Goal: Answer question/provide support: Share knowledge or assist other users

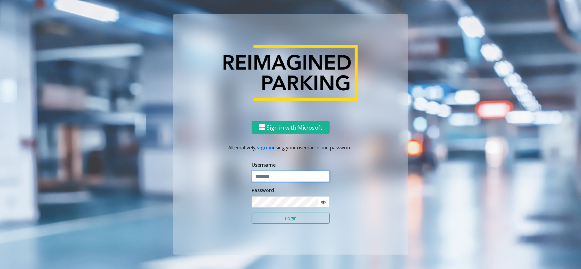
click at [279, 178] on input "text" at bounding box center [290, 177] width 78 height 12
paste input "**********"
type input "**********"
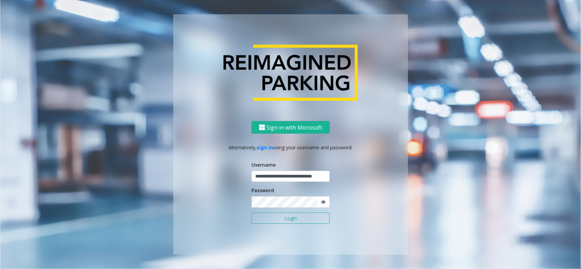
click at [285, 218] on button "Login" at bounding box center [290, 219] width 78 height 12
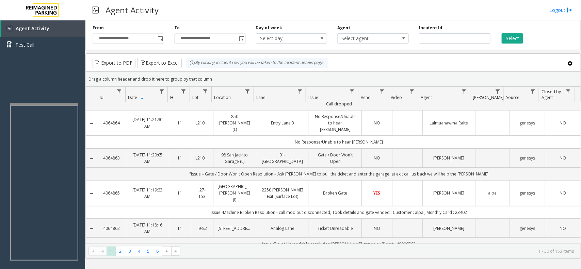
scroll to position [85, 0]
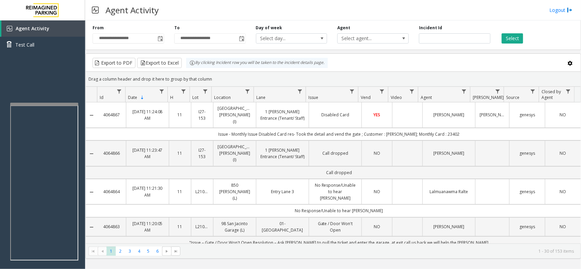
click at [414, 38] on div "Incident Id" at bounding box center [455, 34] width 82 height 19
click at [442, 35] on input "number" at bounding box center [454, 38] width 71 height 10
paste input "*******"
type input "*******"
click at [505, 37] on button "Select" at bounding box center [511, 38] width 21 height 10
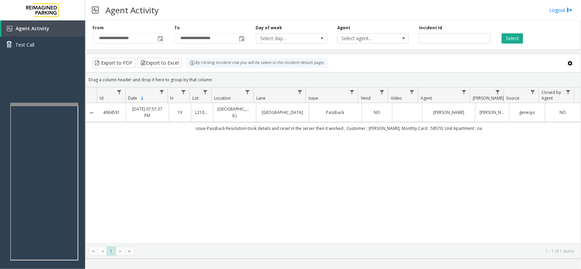
click at [371, 144] on div "4064591 [DATE] 07:57:37 PM 19 L21079900 [GEOGRAPHIC_DATA] (L) [GEOGRAPHIC_DATA]…" at bounding box center [333, 173] width 495 height 141
click at [375, 129] on td "issue-Passback Resolution-took details and reset in the server then it worked ;…" at bounding box center [338, 128] width 483 height 12
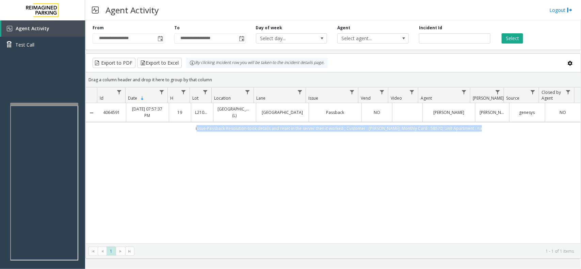
click at [375, 129] on td "issue-Passback Resolution-took details and reset in the server then it worked ;…" at bounding box center [338, 128] width 483 height 12
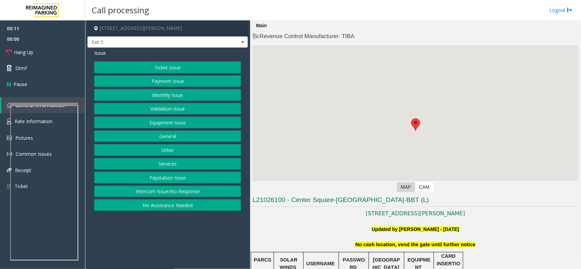
click at [177, 194] on button "Intercom Issue/No Response" at bounding box center [167, 192] width 147 height 12
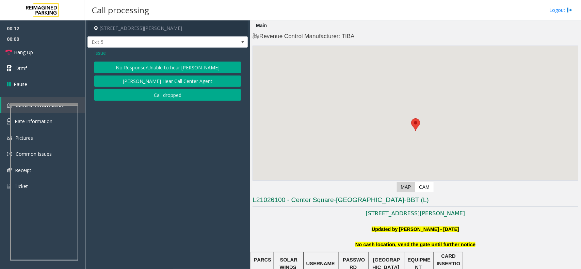
click at [148, 65] on button "No Response/Unable to hear [PERSON_NAME]" at bounding box center [167, 68] width 147 height 12
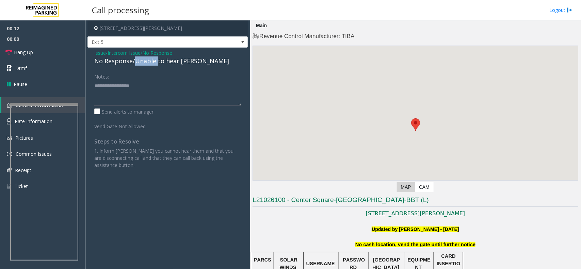
click at [148, 65] on div "No Response/Unable to hear [PERSON_NAME]" at bounding box center [167, 60] width 147 height 9
type textarea "**********"
click at [26, 50] on span "Hang Up" at bounding box center [23, 52] width 19 height 7
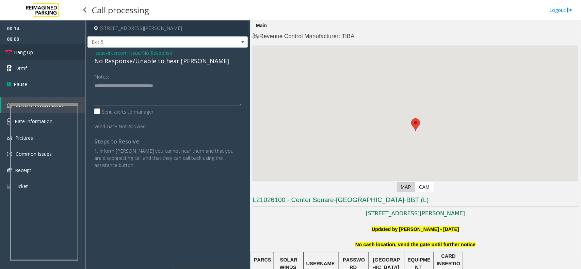
click at [26, 50] on span "Hang Up" at bounding box center [23, 52] width 19 height 7
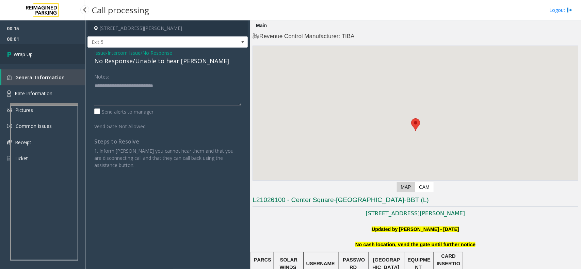
click at [30, 59] on link "Wrap Up" at bounding box center [42, 54] width 85 height 20
click at [41, 56] on link "Wrap Up" at bounding box center [42, 54] width 85 height 20
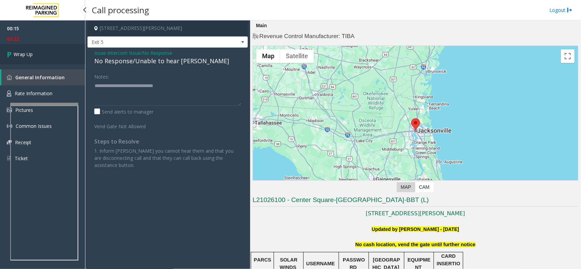
click at [44, 58] on link "Wrap Up" at bounding box center [42, 54] width 85 height 20
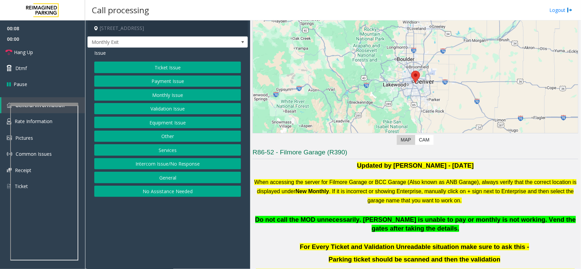
scroll to position [213, 0]
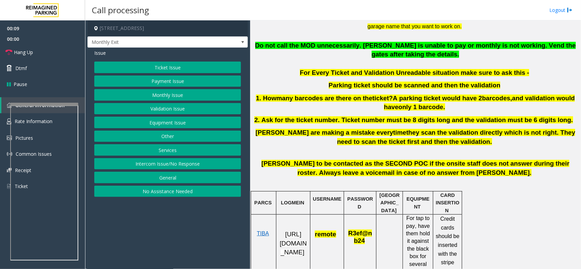
click at [387, 45] on span "Do not call the MOD unnecessarily. [PERSON_NAME] is unable to pay or monthly is…" at bounding box center [415, 50] width 320 height 16
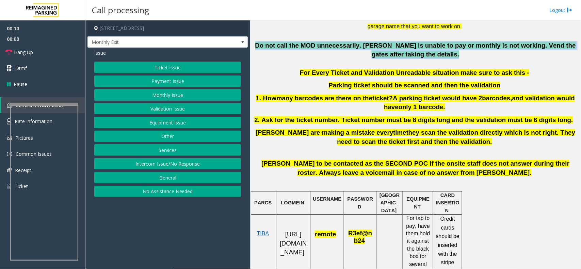
click at [387, 45] on span "Do not call the MOD unnecessarily. [PERSON_NAME] is unable to pay or monthly is…" at bounding box center [415, 50] width 320 height 16
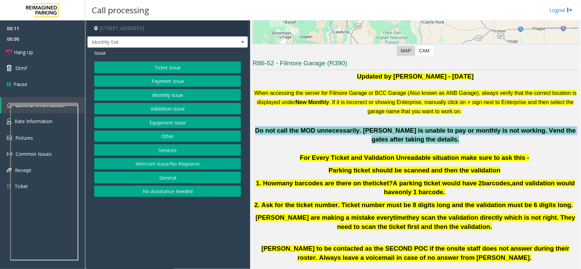
scroll to position [298, 0]
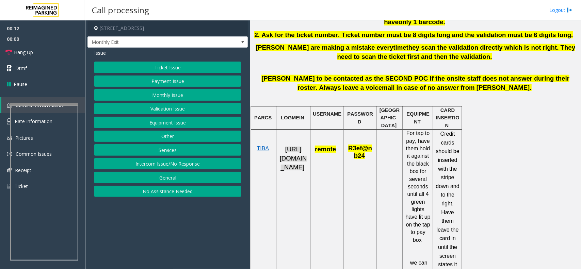
click at [301, 164] on span "[URL][DOMAIN_NAME]" at bounding box center [293, 158] width 27 height 25
click at [171, 91] on button "Monthly Issue" at bounding box center [167, 95] width 147 height 12
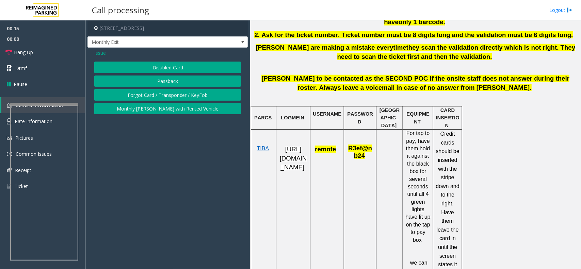
click at [162, 63] on button "Disabled Card" at bounding box center [167, 68] width 147 height 12
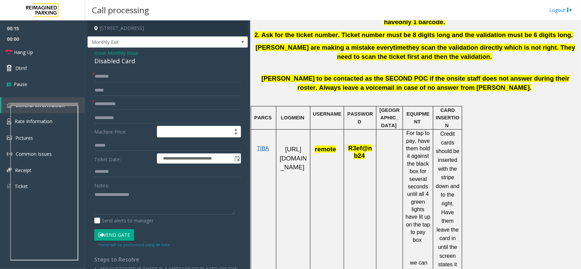
click at [161, 62] on div "Disabled Card" at bounding box center [167, 60] width 147 height 9
copy div "Disabled Card"
drag, startPoint x: 153, startPoint y: 177, endPoint x: 152, endPoint y: 181, distance: 3.8
drag, startPoint x: 152, startPoint y: 181, endPoint x: 141, endPoint y: 220, distance: 41.2
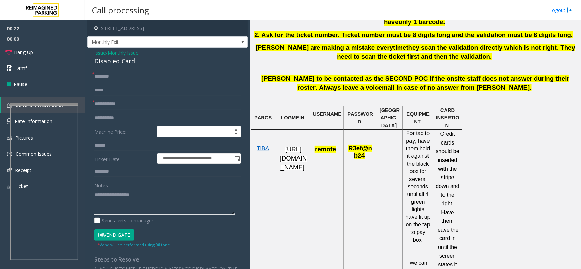
paste textarea "**********"
type textarea "**********"
click at [129, 83] on form "**********" at bounding box center [167, 159] width 147 height 177
click at [120, 76] on input "text" at bounding box center [167, 77] width 147 height 12
click at [50, 46] on link "Hang Up" at bounding box center [42, 52] width 85 height 16
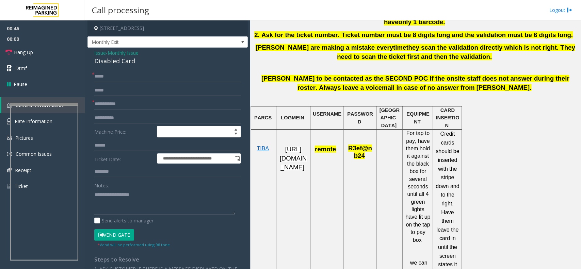
click at [170, 81] on input "*****" at bounding box center [167, 77] width 147 height 12
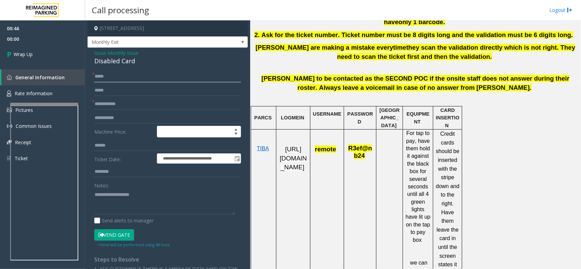
click at [170, 81] on input "*****" at bounding box center [167, 77] width 147 height 12
click at [170, 81] on input "**" at bounding box center [167, 77] width 147 height 12
type input "**"
paste input "**"
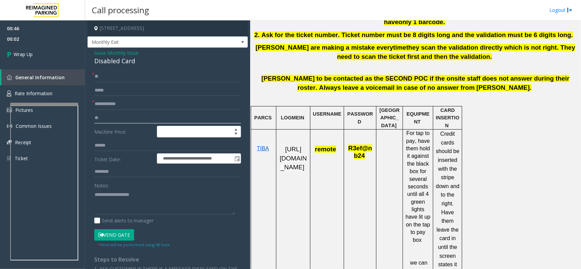
click at [157, 113] on input "**" at bounding box center [167, 118] width 147 height 12
type input "**"
click at [151, 99] on input "text" at bounding box center [167, 104] width 147 height 12
paste input "**"
type input "**"
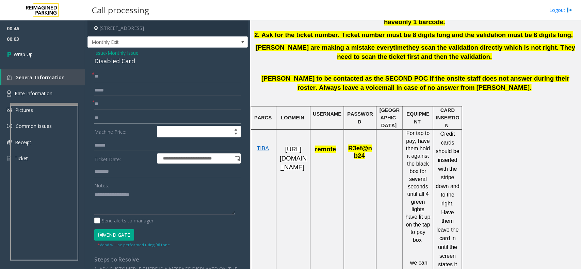
click at [143, 116] on input "**" at bounding box center [167, 118] width 147 height 12
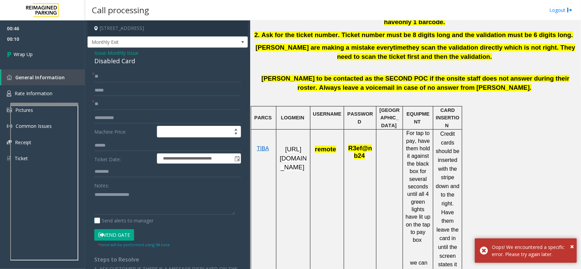
click at [118, 217] on label "Send alerts to manager" at bounding box center [123, 220] width 59 height 7
click at [116, 208] on textarea at bounding box center [164, 202] width 141 height 26
paste textarea "**********"
type textarea "**********"
click at [36, 43] on span "00:11" at bounding box center [42, 39] width 85 height 11
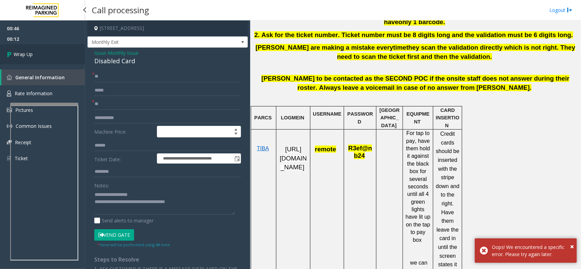
click at [34, 55] on link "Wrap Up" at bounding box center [42, 54] width 85 height 20
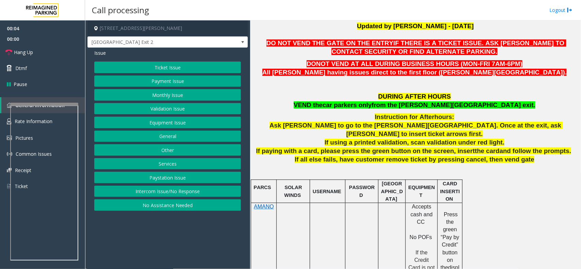
scroll to position [255, 0]
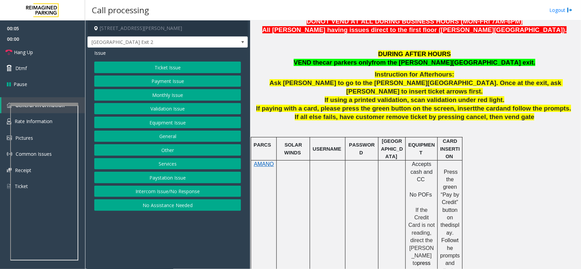
click at [294, 86] on span "Ask [PERSON_NAME] to go to the [PERSON_NAME][GEOGRAPHIC_DATA]. Once at the exit…" at bounding box center [415, 87] width 293 height 16
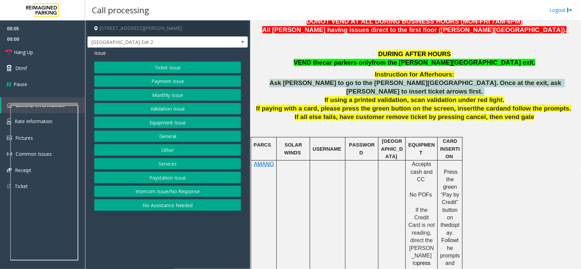
click at [294, 86] on span "Ask [PERSON_NAME] to go to the [PERSON_NAME][GEOGRAPHIC_DATA]. Once at the exit…" at bounding box center [415, 87] width 293 height 16
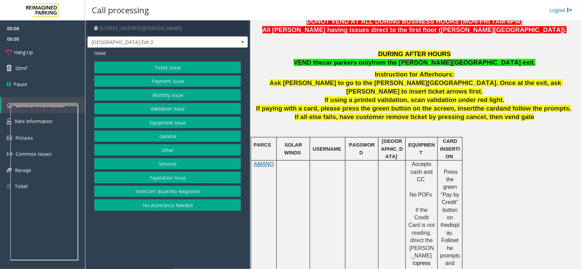
click at [449, 113] on span "If all else fails, have customer remove ticket by pressing cancel, then vend ga…" at bounding box center [415, 116] width 240 height 7
click at [290, 85] on span "Ask [PERSON_NAME] to go to the [PERSON_NAME][GEOGRAPHIC_DATA]. Once at the exit…" at bounding box center [415, 87] width 293 height 16
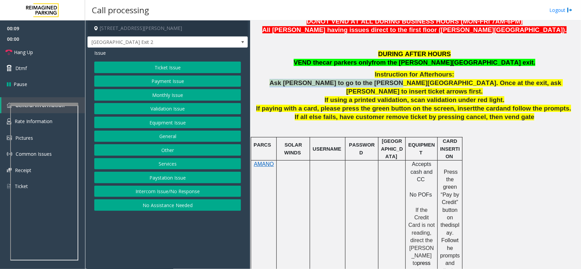
drag, startPoint x: 290, startPoint y: 85, endPoint x: 383, endPoint y: 82, distance: 92.9
click at [383, 82] on span "Ask [PERSON_NAME] to go to the [PERSON_NAME][GEOGRAPHIC_DATA]. Once at the exit…" at bounding box center [415, 87] width 293 height 16
copy span "Ask [PERSON_NAME] to go to the [PERSON_NAME][GEOGRAPHIC_DATA]"
click at [180, 121] on button "Equipment Issue" at bounding box center [167, 123] width 147 height 12
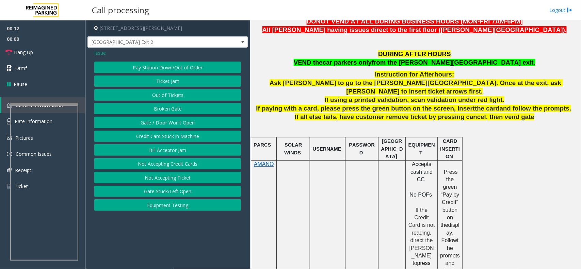
click at [167, 75] on div "Pay Station Down/Out of Order Ticket Jam Out of Tickets [GEOGRAPHIC_DATA] / Doo…" at bounding box center [167, 136] width 147 height 149
click at [170, 78] on button "Ticket Jam" at bounding box center [167, 82] width 147 height 12
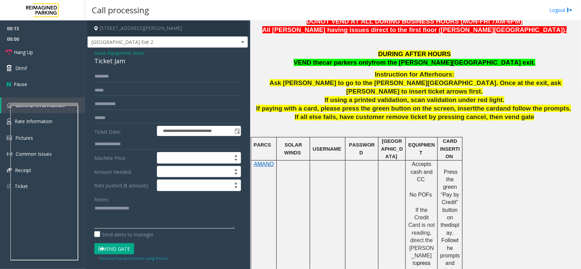
paste textarea "**********"
click at [115, 65] on div "Ticket Jam" at bounding box center [167, 60] width 147 height 9
copy div "Ticket Jam"
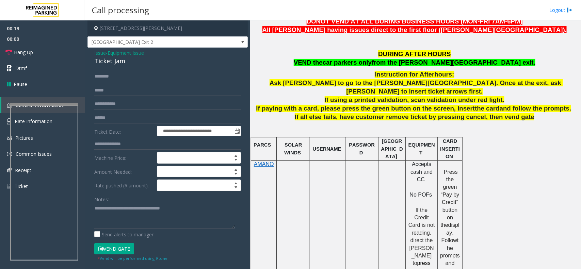
click at [92, 211] on div "**********" at bounding box center [167, 214] width 157 height 287
click at [96, 211] on textarea at bounding box center [164, 216] width 141 height 26
paste textarea "**********"
type textarea "**********"
click at [340, 75] on p "Instruction for After hours:" at bounding box center [415, 74] width 326 height 9
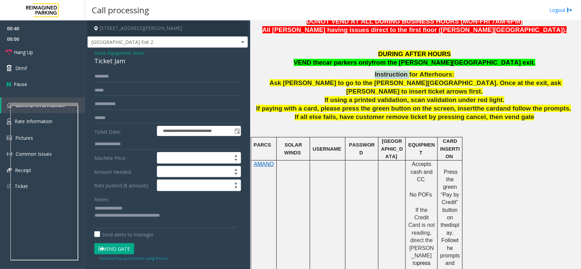
click at [340, 75] on p "Instruction for After hours:" at bounding box center [415, 74] width 326 height 9
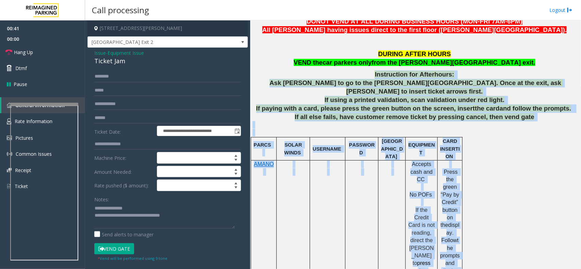
drag, startPoint x: 340, startPoint y: 75, endPoint x: 580, endPoint y: 130, distance: 247.2
click at [580, 130] on div "Main Revenue Control Manufacturer: [PERSON_NAME] ← Move left → Move right ↑ Mov…" at bounding box center [415, 144] width 330 height 249
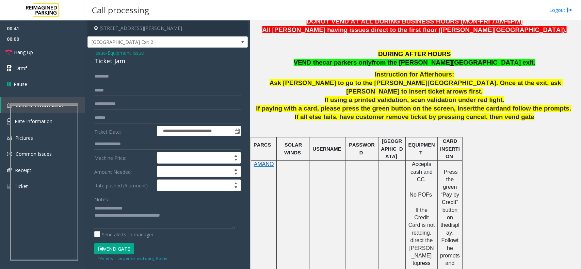
click at [320, 55] on p "DURING AFTER HOURS VEND the car parkers only from the [PERSON_NAME][GEOGRAPHIC_…" at bounding box center [415, 58] width 326 height 17
click at [32, 55] on span "Hang Up" at bounding box center [23, 52] width 19 height 7
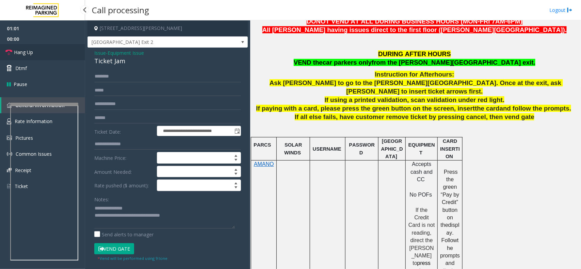
click at [32, 55] on span "Hang Up" at bounding box center [23, 52] width 19 height 7
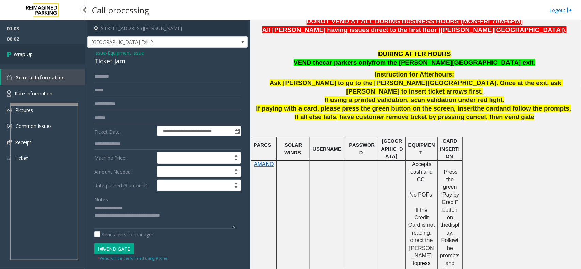
click at [32, 55] on span "Wrap Up" at bounding box center [23, 54] width 19 height 7
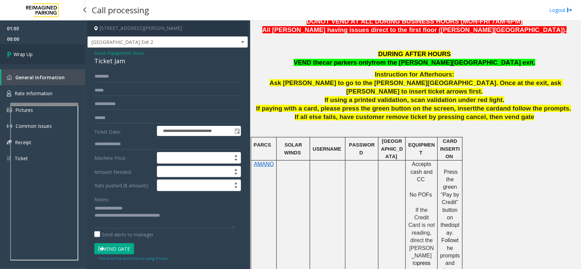
click at [32, 55] on span "Wrap Up" at bounding box center [23, 54] width 19 height 7
click at [33, 55] on link "Wrap Up" at bounding box center [42, 54] width 85 height 20
click at [35, 55] on link "Wrap Up" at bounding box center [42, 54] width 85 height 20
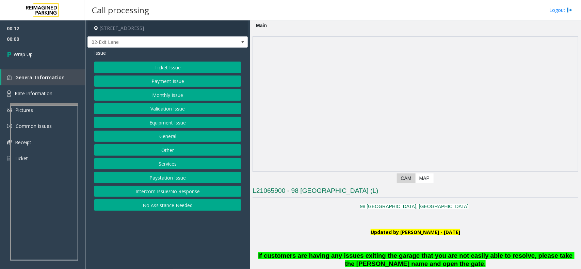
click at [149, 203] on button "No Assistance Needed" at bounding box center [167, 205] width 147 height 12
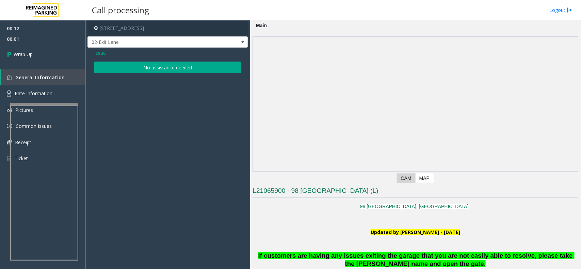
click at [137, 67] on button "No assistance needed" at bounding box center [167, 68] width 147 height 12
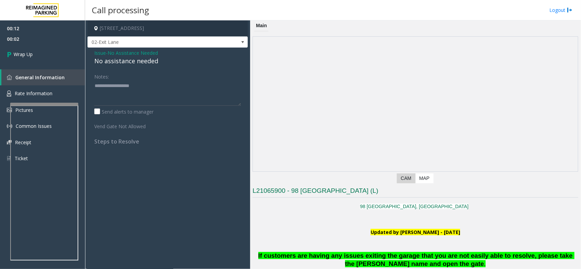
click at [137, 67] on div "Issue - No Assistance Needed No assistance needed Notes: Send alerts to manager…" at bounding box center [167, 100] width 160 height 104
click at [132, 62] on div "No assistance needed" at bounding box center [167, 60] width 147 height 9
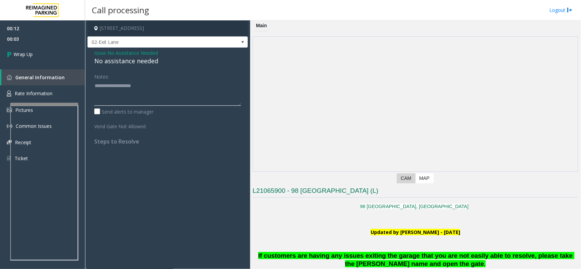
type textarea "**********"
click at [49, 39] on span "00:03" at bounding box center [42, 39] width 85 height 11
click at [57, 59] on link "Wrap Up" at bounding box center [42, 54] width 85 height 20
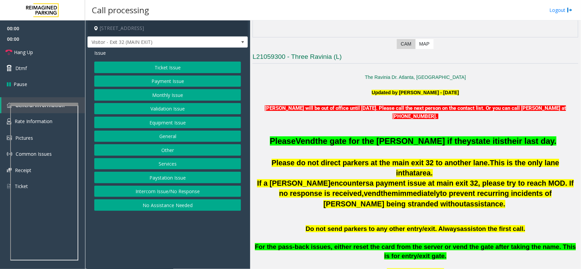
scroll to position [170, 0]
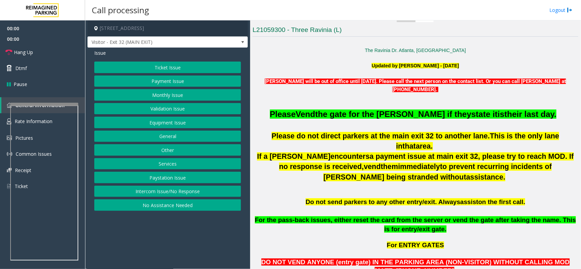
click at [347, 108] on p at bounding box center [415, 104] width 326 height 7
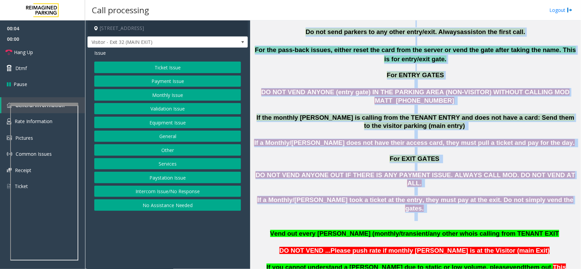
drag, startPoint x: 347, startPoint y: 108, endPoint x: 454, endPoint y: 192, distance: 135.4
click at [454, 196] on p "If a Monthly/[PERSON_NAME] took a ticket at the entry, they must pay at the exi…" at bounding box center [415, 213] width 326 height 34
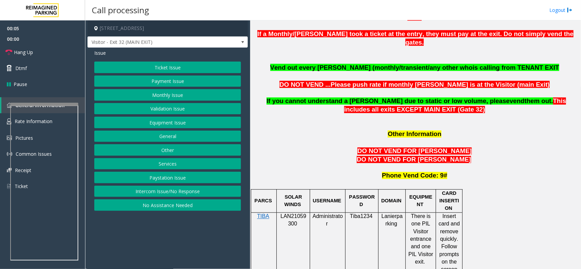
scroll to position [510, 0]
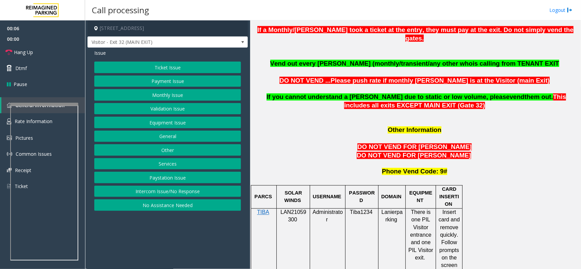
click at [283, 210] on span "LAN21059300" at bounding box center [293, 216] width 26 height 13
drag, startPoint x: 283, startPoint y: 184, endPoint x: 292, endPoint y: 186, distance: 9.0
click at [292, 210] on span "LAN21059300" at bounding box center [293, 216] width 26 height 13
copy span "LAN21059300"
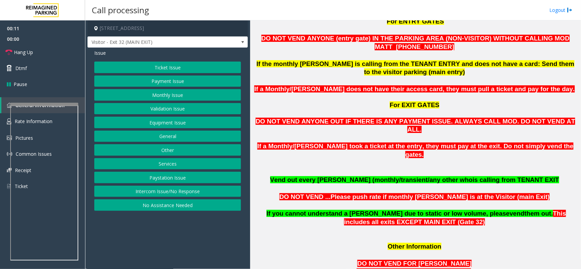
scroll to position [425, 0]
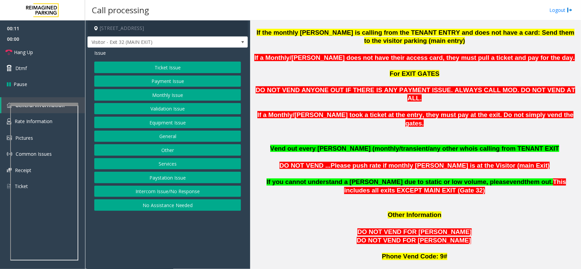
click at [303, 153] on p at bounding box center [415, 157] width 326 height 9
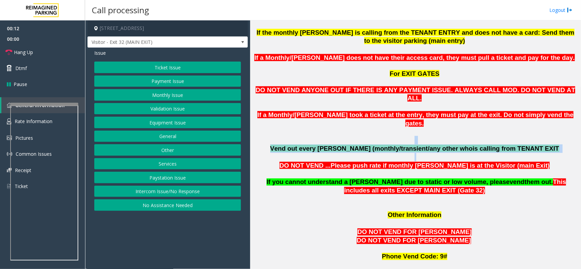
drag, startPoint x: 303, startPoint y: 126, endPoint x: 300, endPoint y: 116, distance: 10.3
click at [300, 116] on p "If a Monthly/[PERSON_NAME] took a ticket at the entry, they must pay at the exi…" at bounding box center [415, 128] width 326 height 34
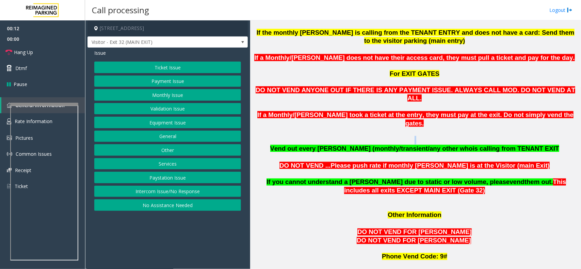
click at [300, 116] on p "If a Monthly/[PERSON_NAME] took a ticket at the entry, they must pay at the exi…" at bounding box center [415, 128] width 326 height 34
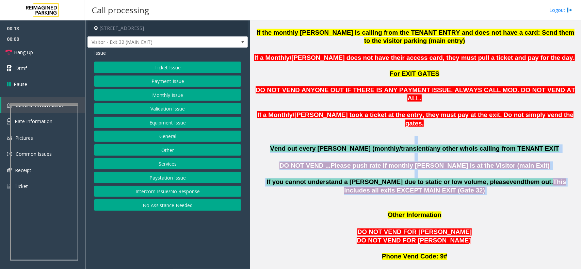
drag, startPoint x: 300, startPoint y: 116, endPoint x: 307, endPoint y: 152, distance: 36.8
click at [307, 179] on span "If you cannot understand a [PERSON_NAME] due to static or low volume, please" at bounding box center [387, 182] width 243 height 7
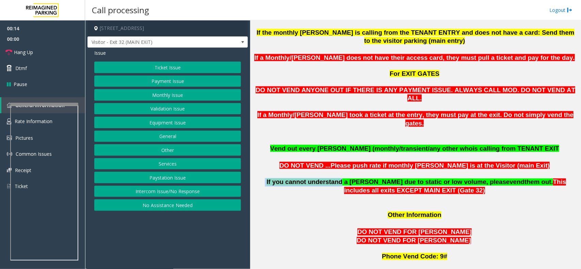
drag, startPoint x: 307, startPoint y: 152, endPoint x: 260, endPoint y: 155, distance: 47.0
click at [265, 180] on font "If you cannot understand a [PERSON_NAME] due to static or low volume, please ve…" at bounding box center [409, 182] width 288 height 5
click at [265, 179] on span at bounding box center [266, 182] width 2 height 7
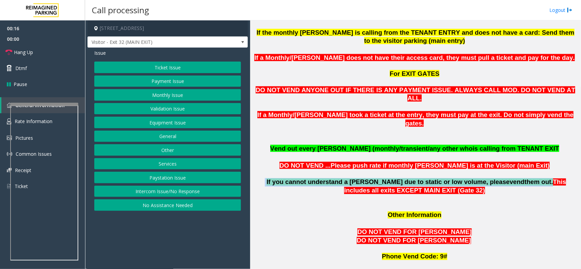
drag, startPoint x: 260, startPoint y: 155, endPoint x: 479, endPoint y: 154, distance: 218.8
click at [479, 180] on font "If you cannot understand a [PERSON_NAME] due to static or low volume, please ve…" at bounding box center [409, 182] width 288 height 5
click at [524, 179] on span "them out." at bounding box center [538, 182] width 29 height 7
drag, startPoint x: 479, startPoint y: 154, endPoint x: 260, endPoint y: 144, distance: 219.7
click at [260, 170] on p "If you cannot understand a [PERSON_NAME] due to static or low volume, please ve…" at bounding box center [415, 182] width 326 height 25
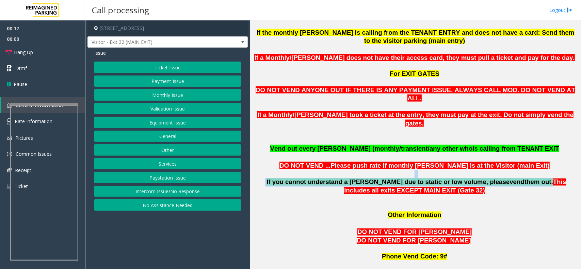
click at [260, 170] on p "If you cannot understand a [PERSON_NAME] due to static or low volume, please ve…" at bounding box center [415, 182] width 326 height 25
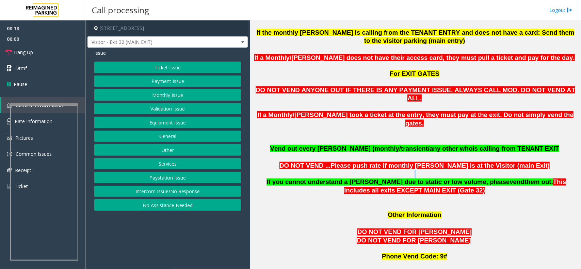
click at [260, 170] on p "If you cannot understand a [PERSON_NAME] due to static or low volume, please ve…" at bounding box center [415, 182] width 326 height 25
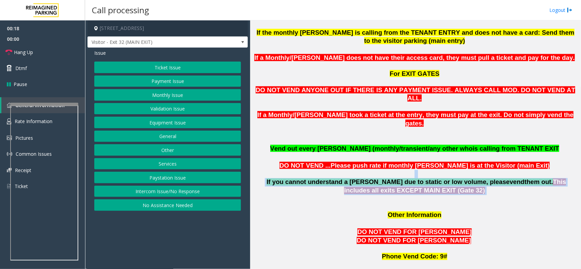
drag, startPoint x: 260, startPoint y: 144, endPoint x: 409, endPoint y: 153, distance: 149.3
click at [387, 170] on p "If you cannot understand a [PERSON_NAME] due to static or low volume, please ve…" at bounding box center [415, 182] width 326 height 25
click at [409, 179] on span "If you cannot understand a [PERSON_NAME] due to static or low volume, please" at bounding box center [387, 182] width 243 height 7
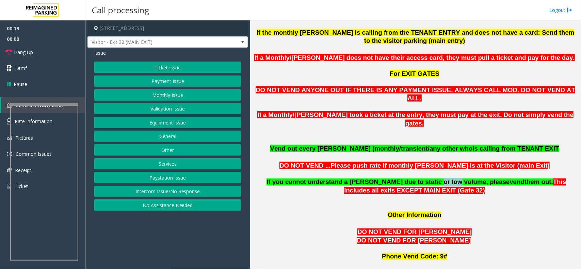
click at [409, 179] on span "If you cannot understand a [PERSON_NAME] due to static or low volume, please" at bounding box center [387, 182] width 243 height 7
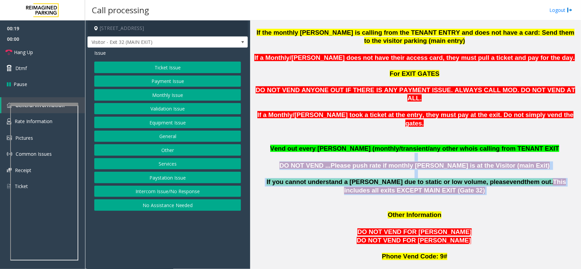
drag, startPoint x: 409, startPoint y: 153, endPoint x: 373, endPoint y: 126, distance: 45.2
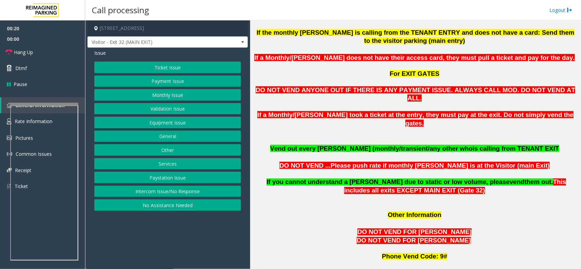
click at [367, 145] on span "Vend out every [PERSON_NAME] (monthly/transient/any other who" at bounding box center [371, 148] width 202 height 7
drag, startPoint x: 367, startPoint y: 120, endPoint x: 580, endPoint y: 117, distance: 213.0
click at [580, 117] on div "Main Revenue Control Manufacturer: TIBA Previous Next CAM Map L21059300 - Three…" at bounding box center [415, 144] width 330 height 249
click at [559, 145] on p "Vend out every [PERSON_NAME] (monthly/transient/any other who is calling from T…" at bounding box center [415, 149] width 326 height 9
click at [493, 118] on p "If a Monthly/[PERSON_NAME] took a ticket at the entry, they must pay at the exi…" at bounding box center [415, 128] width 326 height 34
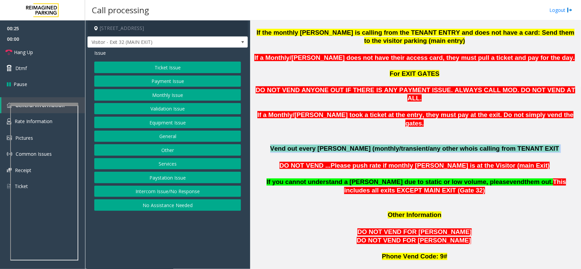
drag, startPoint x: 493, startPoint y: 118, endPoint x: 524, endPoint y: 124, distance: 31.2
click at [524, 145] on span "is calling from TENANT EXIT" at bounding box center [516, 148] width 86 height 7
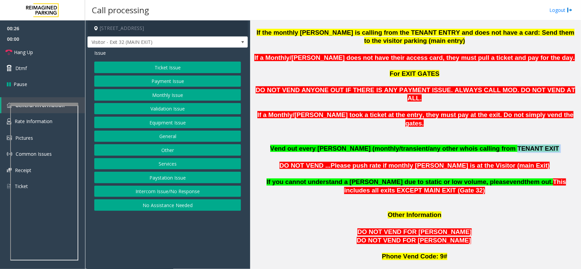
drag, startPoint x: 524, startPoint y: 124, endPoint x: 501, endPoint y: 122, distance: 23.2
click at [501, 145] on span "is calling from TENANT EXIT" at bounding box center [516, 148] width 86 height 7
click at [162, 54] on div "Issue" at bounding box center [167, 52] width 147 height 7
click at [163, 43] on span "Visitor - Exit 32 (MAIN EXIT)" at bounding box center [152, 42] width 128 height 11
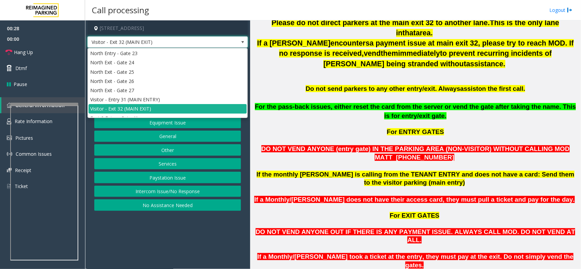
scroll to position [255, 0]
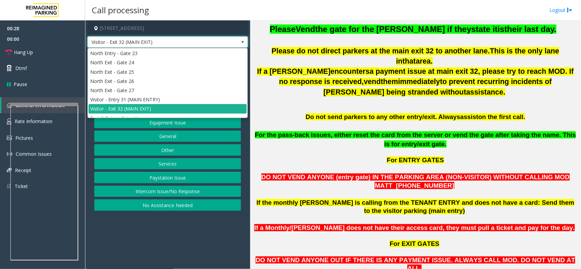
click at [419, 157] on span "For ENTRY GATES" at bounding box center [415, 160] width 57 height 7
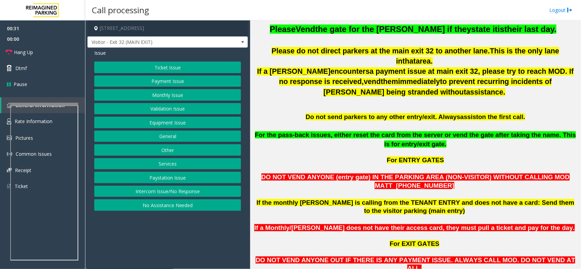
click at [359, 113] on span "Do not send parkers to any other entry/exit. Always" at bounding box center [383, 116] width 154 height 7
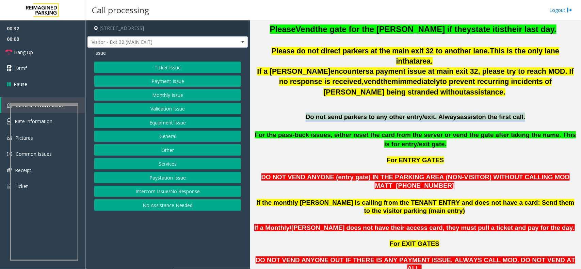
click at [359, 113] on span "Do not send parkers to any other entry/exit. Always" at bounding box center [383, 116] width 154 height 7
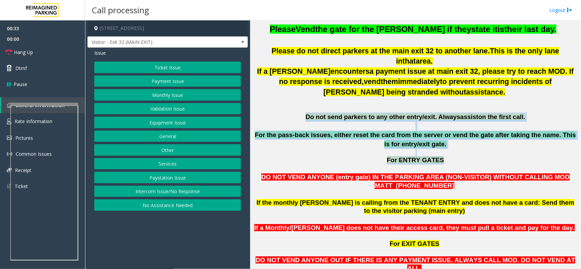
drag, startPoint x: 359, startPoint y: 103, endPoint x: 413, endPoint y: 150, distance: 71.6
click at [413, 157] on span "For ENTRY GATES" at bounding box center [415, 160] width 57 height 7
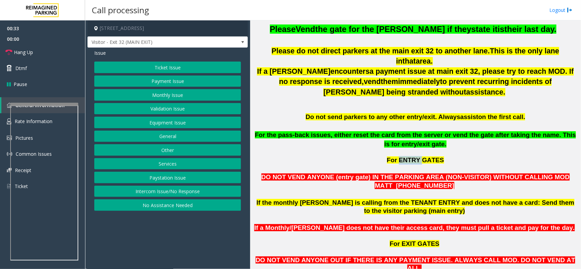
click at [413, 157] on span "For ENTRY GATES" at bounding box center [415, 160] width 57 height 7
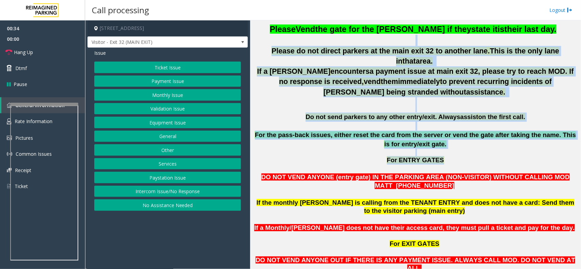
drag, startPoint x: 413, startPoint y: 150, endPoint x: 306, endPoint y: 36, distance: 156.2
click at [306, 36] on p at bounding box center [415, 40] width 326 height 11
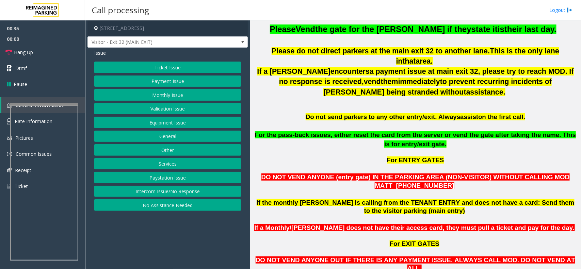
click at [171, 162] on button "Services" at bounding box center [167, 164] width 147 height 12
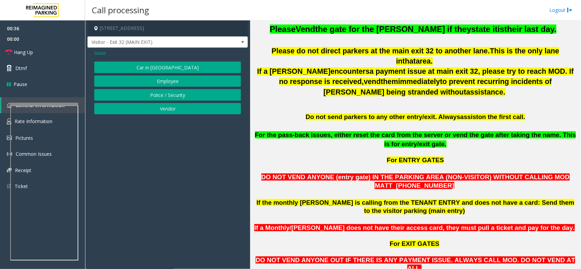
click at [100, 55] on span "Issue" at bounding box center [100, 52] width 12 height 7
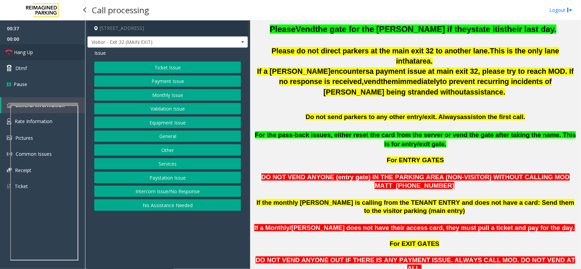
click at [55, 52] on link "Hang Up" at bounding box center [42, 52] width 85 height 16
click at [185, 127] on button "Equipment Issue" at bounding box center [167, 123] width 147 height 12
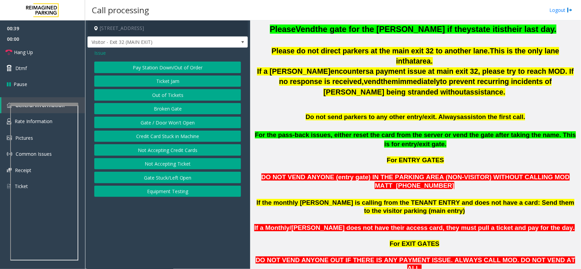
click at [185, 127] on button "Gate / Door Won't Open" at bounding box center [167, 123] width 147 height 12
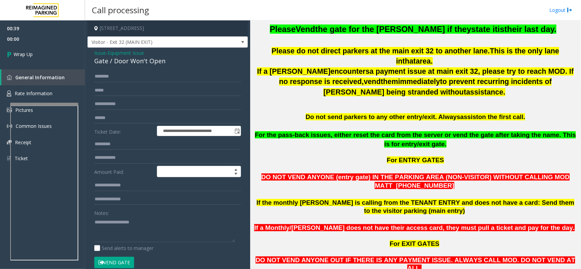
click at [139, 63] on div "Gate / Door Won't Open" at bounding box center [167, 60] width 147 height 9
copy div "Gate / Door Won't Open"
click at [133, 224] on textarea at bounding box center [164, 230] width 141 height 26
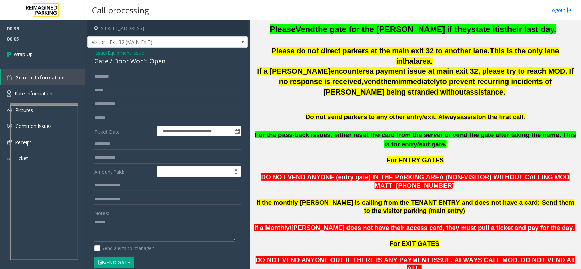
paste textarea "**********"
click at [171, 230] on textarea at bounding box center [164, 230] width 141 height 26
paste textarea "**********"
type textarea "**********"
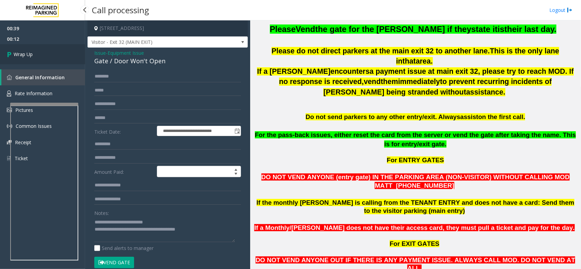
click at [12, 61] on link "Wrap Up" at bounding box center [42, 54] width 85 height 20
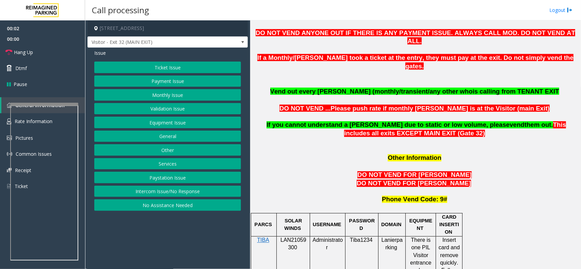
scroll to position [638, 0]
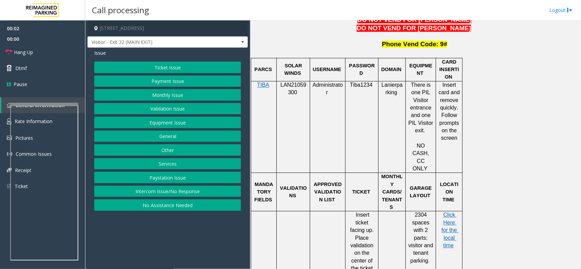
click at [276, 81] on div at bounding box center [276, 127] width 2 height 92
click at [283, 82] on span "LAN21059300" at bounding box center [293, 88] width 26 height 13
drag, startPoint x: 283, startPoint y: 60, endPoint x: 287, endPoint y: 60, distance: 4.1
click at [287, 82] on span "LAN21059300" at bounding box center [293, 88] width 26 height 13
copy span "LAN21059300"
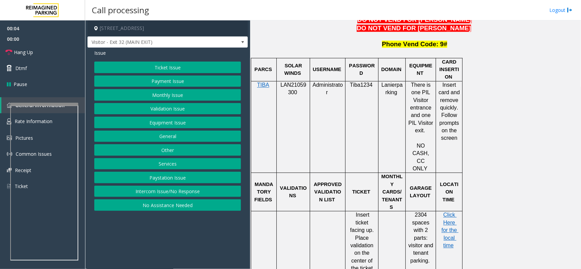
click at [298, 81] on p "LAN21059300" at bounding box center [293, 88] width 28 height 15
drag, startPoint x: 295, startPoint y: 65, endPoint x: 284, endPoint y: 61, distance: 11.4
click at [284, 81] on p "LAN21059300" at bounding box center [293, 88] width 28 height 15
click at [284, 82] on span "LAN21059300" at bounding box center [293, 88] width 26 height 13
drag, startPoint x: 284, startPoint y: 61, endPoint x: 278, endPoint y: 58, distance: 7.2
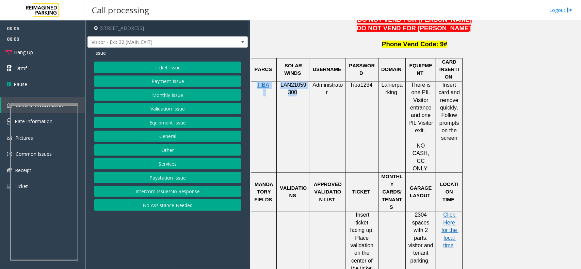
click at [278, 81] on tr "TIBA LAN21059300 Administrator Tiba1234 Lanierparking There is one PIL Visitor …" at bounding box center [356, 127] width 211 height 92
click at [290, 82] on span "LAN21059300" at bounding box center [293, 88] width 26 height 13
drag, startPoint x: 290, startPoint y: 62, endPoint x: 282, endPoint y: 62, distance: 7.5
click at [282, 82] on span "LAN21059300" at bounding box center [293, 88] width 26 height 13
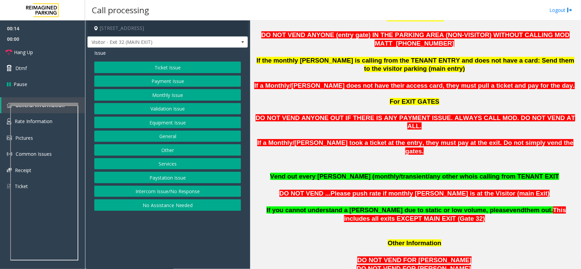
scroll to position [383, 0]
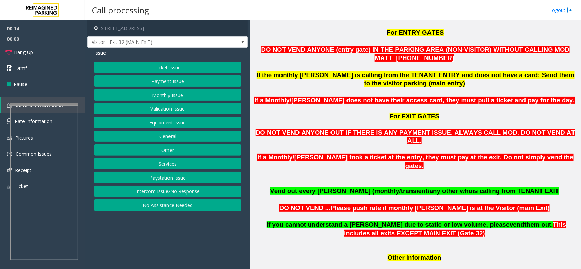
click at [300, 157] on p "If a Monthly/[PERSON_NAME] took a ticket at the entry, they must pay at the exi…" at bounding box center [415, 170] width 326 height 34
drag, startPoint x: 300, startPoint y: 157, endPoint x: 498, endPoint y: 159, distance: 198.4
click at [498, 159] on p "If a Monthly/[PERSON_NAME] took a ticket at the entry, they must pay at the exi…" at bounding box center [415, 170] width 326 height 34
click at [509, 187] on span "is calling from TENANT EXIT" at bounding box center [516, 190] width 86 height 7
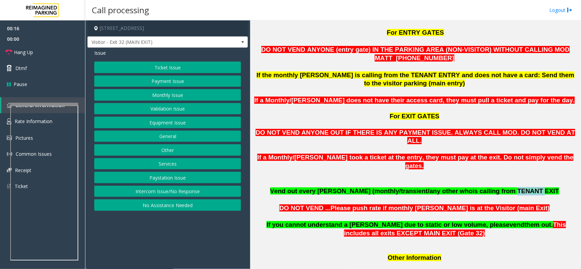
click at [509, 187] on span "is calling from TENANT EXIT" at bounding box center [516, 190] width 86 height 7
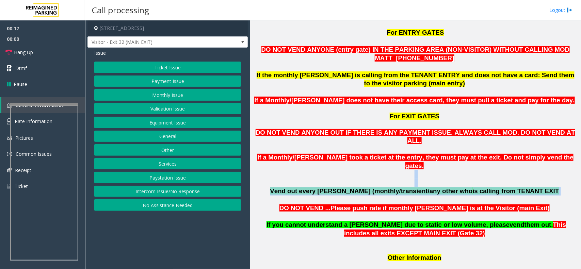
drag, startPoint x: 509, startPoint y: 166, endPoint x: 414, endPoint y: 151, distance: 96.7
click at [414, 153] on p "If a Monthly/[PERSON_NAME] took a ticket at the entry, they must pay at the exi…" at bounding box center [415, 170] width 326 height 34
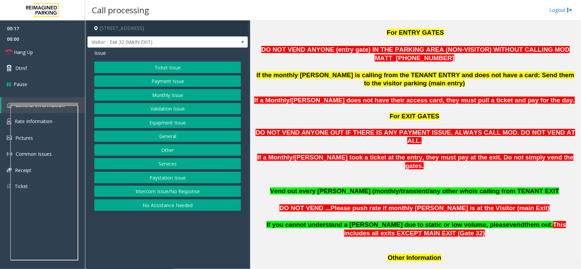
click at [369, 187] on span "Vend out every [PERSON_NAME] (monthly/transient/any other who" at bounding box center [371, 190] width 202 height 7
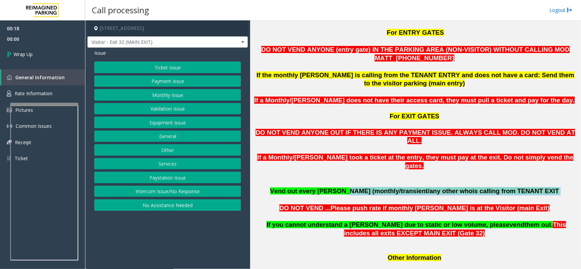
drag, startPoint x: 369, startPoint y: 166, endPoint x: 530, endPoint y: 166, distance: 160.2
click at [530, 187] on p "Vend out every [PERSON_NAME] (monthly/transient/any other who is calling from T…" at bounding box center [415, 191] width 326 height 9
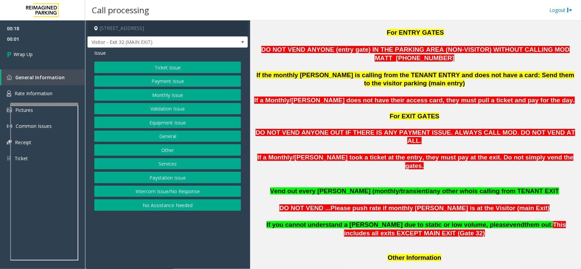
click at [209, 125] on button "Equipment Issue" at bounding box center [167, 123] width 147 height 12
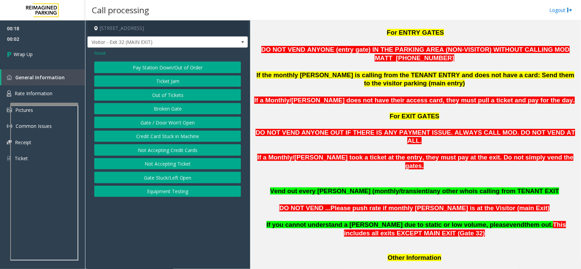
click at [209, 125] on button "Gate / Door Won't Open" at bounding box center [167, 123] width 147 height 12
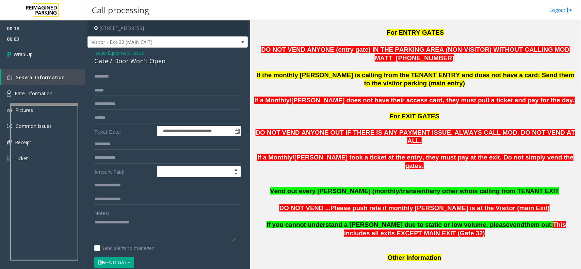
click at [133, 55] on span "Equipment Issue" at bounding box center [126, 52] width 36 height 7
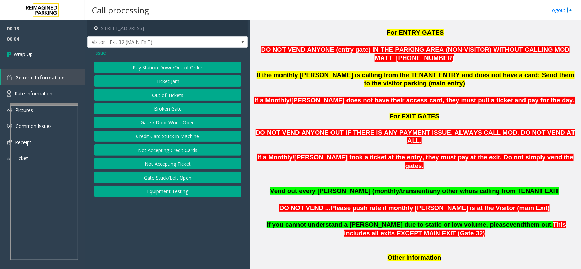
click at [97, 51] on span "Issue" at bounding box center [100, 52] width 12 height 7
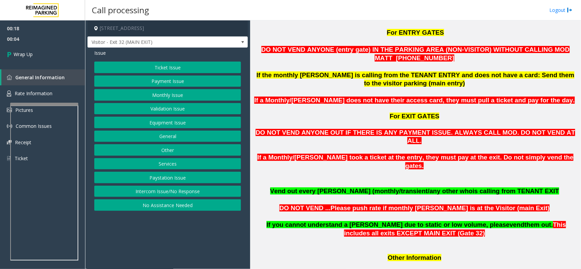
drag, startPoint x: 158, startPoint y: 82, endPoint x: 169, endPoint y: 94, distance: 15.4
click at [169, 94] on div "Ticket Issue Payment Issue Monthly Issue Validation Issue Equipment Issue Gener…" at bounding box center [167, 136] width 147 height 149
click at [169, 94] on button "Monthly Issue" at bounding box center [167, 95] width 147 height 12
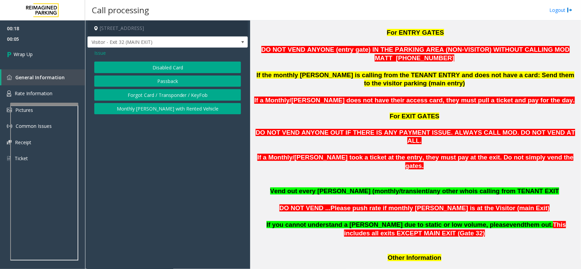
click at [152, 67] on button "Disabled Card" at bounding box center [167, 68] width 147 height 12
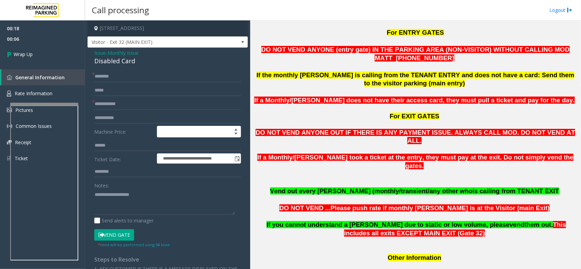
click at [144, 62] on div "Disabled Card" at bounding box center [167, 60] width 147 height 9
copy div "Disabled Card"
click at [153, 201] on textarea at bounding box center [164, 202] width 141 height 26
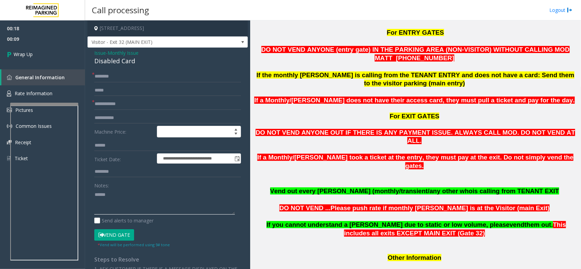
paste textarea "**********"
type textarea "**********"
click at [143, 79] on input "text" at bounding box center [167, 77] width 147 height 12
click at [143, 79] on input "**" at bounding box center [167, 77] width 147 height 12
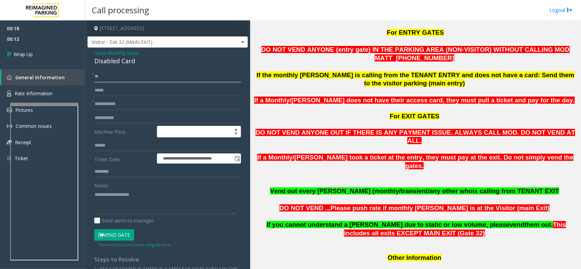
type input "**"
paste input "**"
click at [150, 110] on input "**" at bounding box center [167, 104] width 147 height 12
type input "**"
click at [123, 210] on textarea at bounding box center [164, 202] width 141 height 26
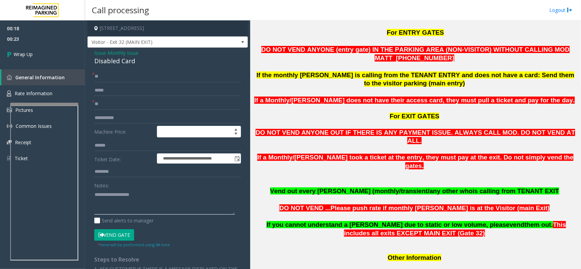
paste textarea "**********"
type textarea "**********"
click at [40, 38] on span "00:24" at bounding box center [42, 39] width 85 height 11
click at [45, 53] on link "Wrap Up" at bounding box center [42, 54] width 85 height 20
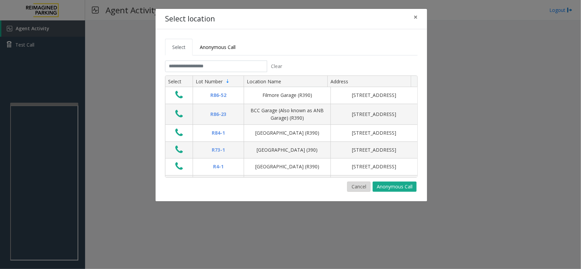
click at [348, 185] on button "Cancel" at bounding box center [358, 187] width 23 height 10
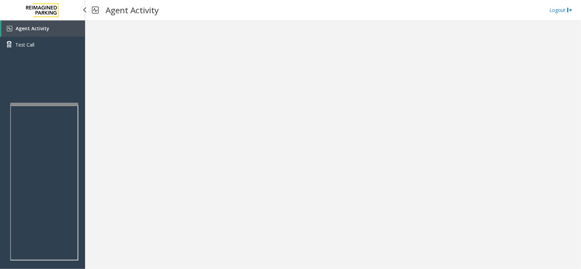
click at [41, 26] on span "Agent Activity" at bounding box center [33, 28] width 34 height 6
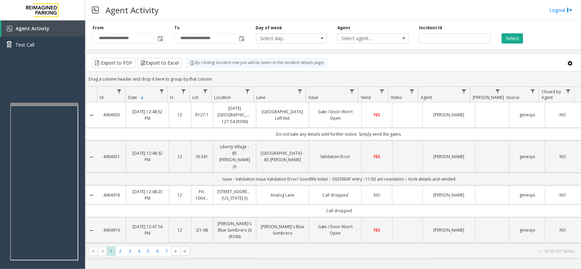
click at [114, 75] on div "Drag a column header and drop it here to group by that column" at bounding box center [333, 79] width 495 height 12
click at [197, 64] on div "By clicking Incident row you will be taken to the incident details page." at bounding box center [257, 63] width 142 height 10
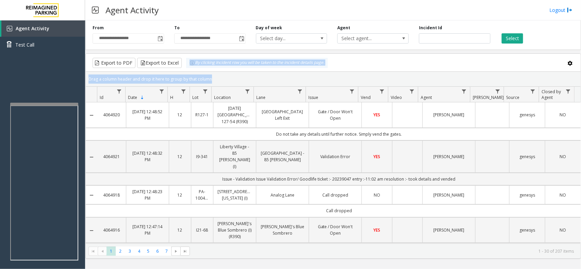
drag, startPoint x: 197, startPoint y: 64, endPoint x: 207, endPoint y: 78, distance: 17.4
click at [207, 78] on kendo-grid "Export to PDF Export to Excel By clicking Incident row you will be taken to the…" at bounding box center [332, 155] width 495 height 205
click at [207, 78] on div "Drag a column header and drop it here to group by that column" at bounding box center [333, 79] width 495 height 12
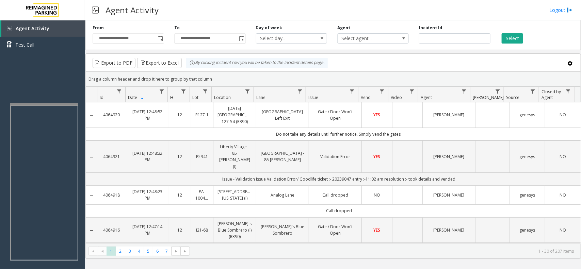
click at [207, 78] on div "Drag a column header and drop it here to group by that column" at bounding box center [333, 79] width 495 height 12
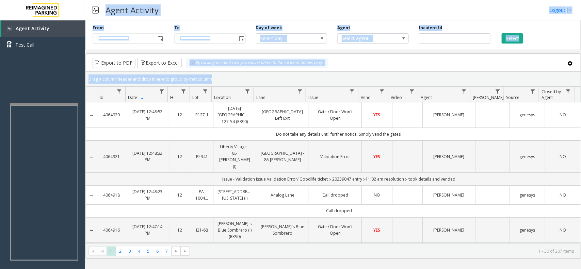
drag, startPoint x: 207, startPoint y: 78, endPoint x: 118, endPoint y: 9, distance: 112.5
click at [118, 9] on div "**********" at bounding box center [333, 134] width 496 height 269
click at [118, 9] on h3 "Agent Activity" at bounding box center [132, 10] width 60 height 17
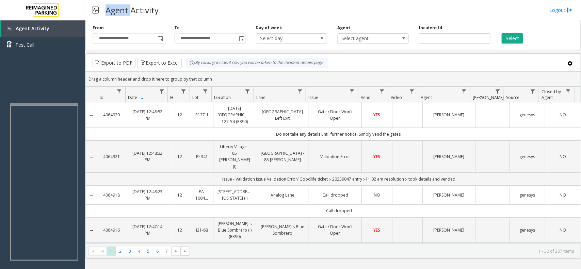
click at [118, 9] on h3 "Agent Activity" at bounding box center [132, 10] width 60 height 17
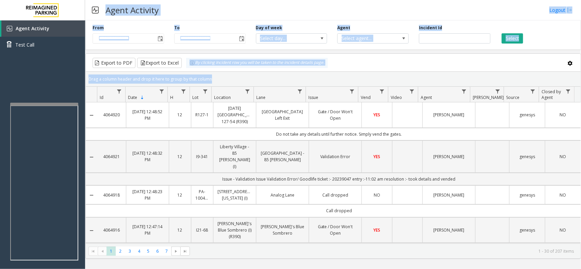
drag, startPoint x: 118, startPoint y: 9, endPoint x: 224, endPoint y: 80, distance: 127.5
click at [224, 80] on div "**********" at bounding box center [333, 134] width 496 height 269
click at [224, 80] on div "Drag a column header and drop it here to group by that column" at bounding box center [333, 79] width 495 height 12
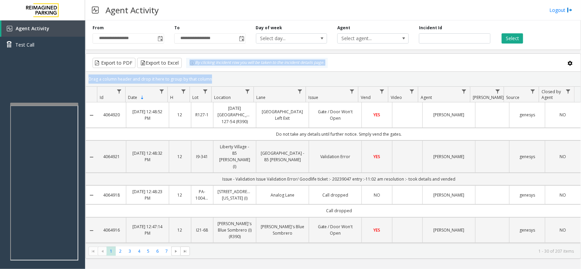
drag, startPoint x: 224, startPoint y: 80, endPoint x: 181, endPoint y: 65, distance: 44.9
click at [181, 65] on kendo-grid "Export to PDF Export to Excel By clicking Incident row you will be taken to the…" at bounding box center [332, 155] width 495 height 205
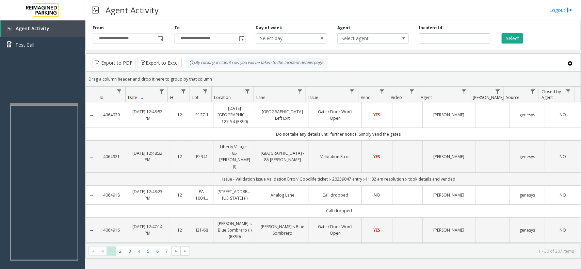
click at [181, 65] on div "Export to PDF Export to Excel By clicking Incident row you will be taken to the…" at bounding box center [212, 63] width 240 height 10
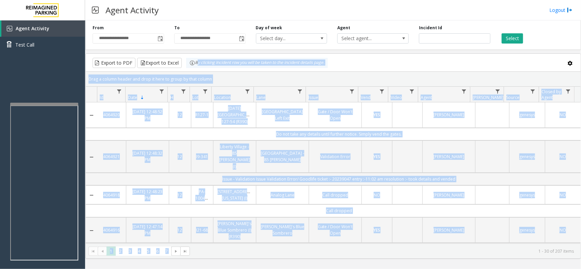
drag, startPoint x: 200, startPoint y: 70, endPoint x: 408, endPoint y: 289, distance: 302.3
click at [408, 269] on html "**********" at bounding box center [290, 134] width 581 height 269
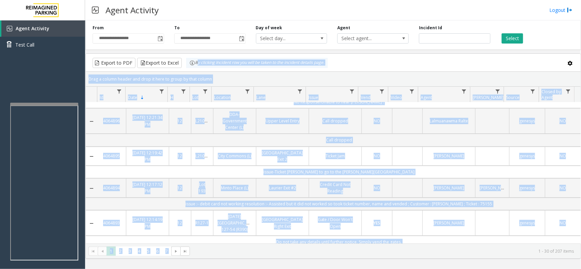
scroll to position [895, 0]
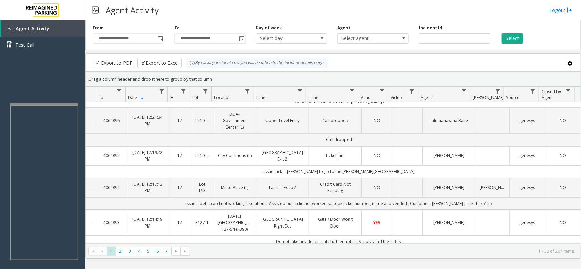
click at [147, 44] on div "**********" at bounding box center [332, 34] width 495 height 32
click at [153, 16] on h3 "Agent Activity" at bounding box center [132, 10] width 60 height 17
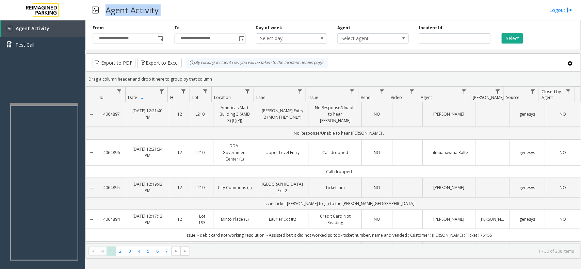
click at [147, 13] on h3 "Agent Activity" at bounding box center [132, 10] width 60 height 17
click at [146, 13] on h3 "Agent Activity" at bounding box center [132, 10] width 60 height 17
click at [126, 12] on h3 "Agent Activity" at bounding box center [132, 10] width 60 height 17
drag, startPoint x: 126, startPoint y: 12, endPoint x: 122, endPoint y: 10, distance: 4.4
click at [122, 10] on h3 "Agent Activity" at bounding box center [132, 10] width 60 height 17
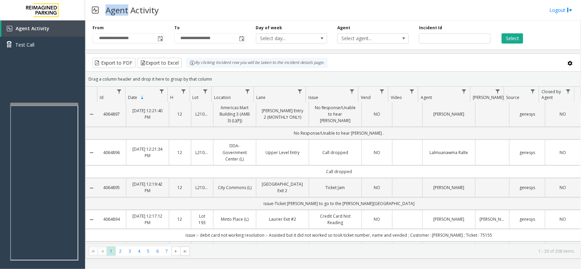
click at [122, 10] on h3 "Agent Activity" at bounding box center [132, 10] width 60 height 17
drag, startPoint x: 122, startPoint y: 10, endPoint x: 141, endPoint y: 11, distance: 18.7
click at [141, 11] on h3 "Agent Activity" at bounding box center [132, 10] width 60 height 17
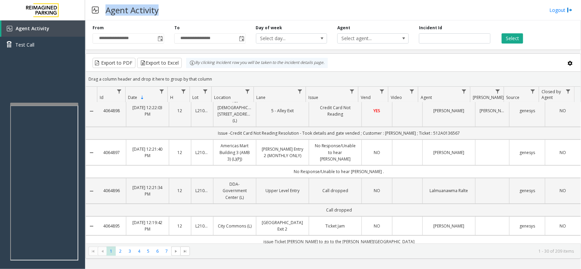
click at [231, 14] on div "Agent Activity Logout" at bounding box center [333, 10] width 496 height 20
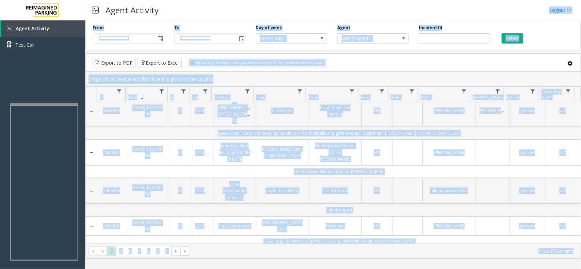
drag, startPoint x: 231, startPoint y: 15, endPoint x: 580, endPoint y: 289, distance: 444.1
click at [580, 269] on html "**********" at bounding box center [290, 134] width 581 height 269
click at [329, 0] on div "Agent Activity Logout" at bounding box center [333, 10] width 496 height 20
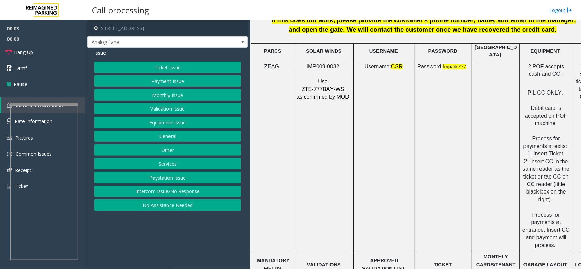
scroll to position [808, 0]
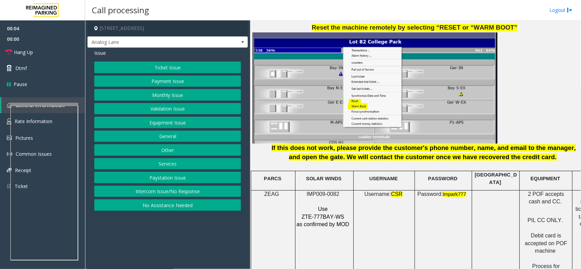
click at [326, 191] on span "IMP009-0082" at bounding box center [323, 194] width 33 height 6
copy p "IMP009-0082"
click at [170, 72] on button "Ticket Issue" at bounding box center [167, 68] width 147 height 12
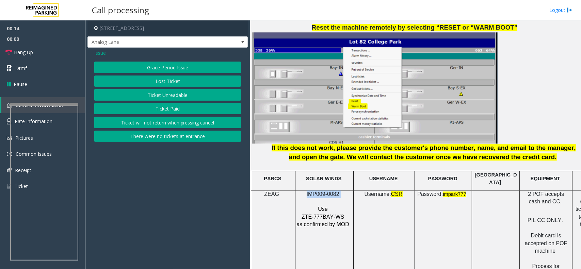
click at [168, 95] on button "Ticket Unreadable" at bounding box center [167, 95] width 147 height 12
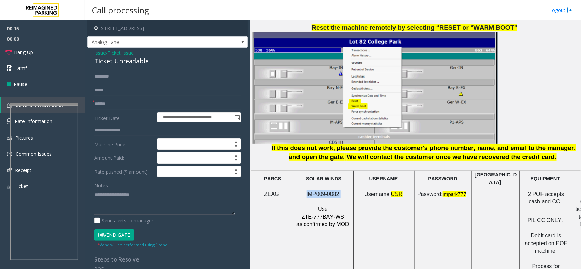
click at [133, 72] on input "text" at bounding box center [167, 77] width 147 height 12
click at [127, 67] on div "**********" at bounding box center [167, 217] width 160 height 339
click at [126, 65] on div "Ticket Unreadable" at bounding box center [167, 60] width 147 height 9
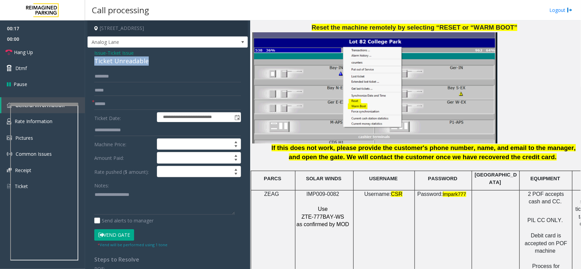
copy div "Ticket Unreadable"
paste textarea "**********"
type textarea "**********"
click at [162, 115] on input "**********" at bounding box center [198, 118] width 83 height 10
click at [147, 107] on input "text" at bounding box center [167, 104] width 147 height 12
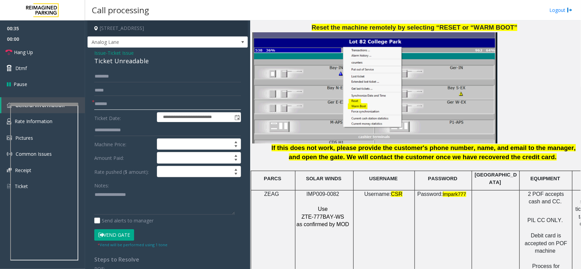
click at [98, 104] on input "*******" at bounding box center [167, 104] width 147 height 12
type input "********"
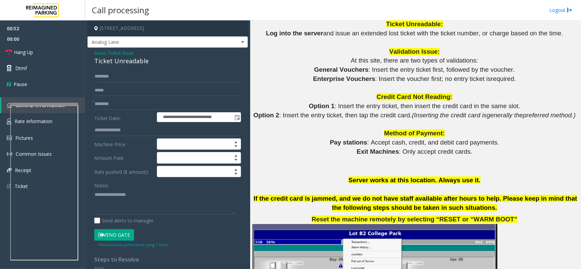
scroll to position [595, 0]
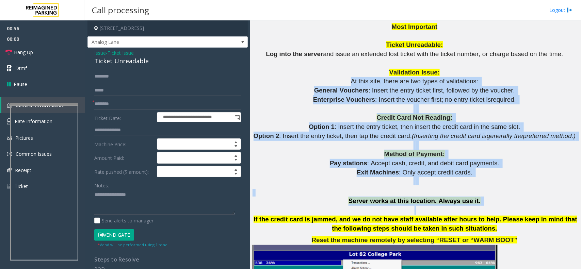
drag, startPoint x: 336, startPoint y: 84, endPoint x: 531, endPoint y: 209, distance: 231.5
click at [531, 209] on p at bounding box center [415, 210] width 326 height 9
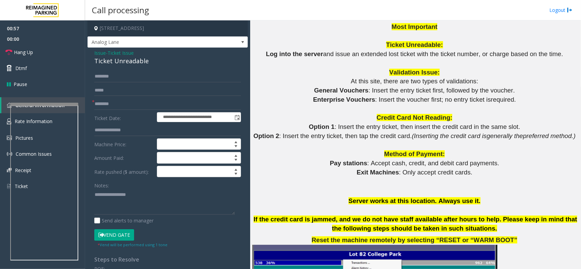
click at [531, 209] on p at bounding box center [415, 210] width 326 height 9
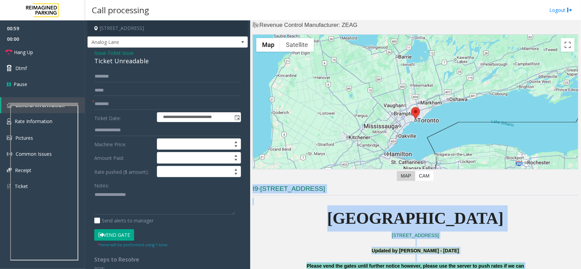
scroll to position [0, 0]
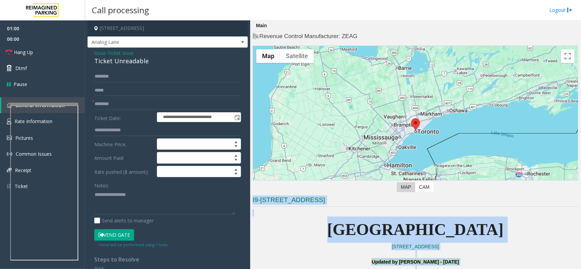
drag, startPoint x: 531, startPoint y: 209, endPoint x: 340, endPoint y: 206, distance: 191.2
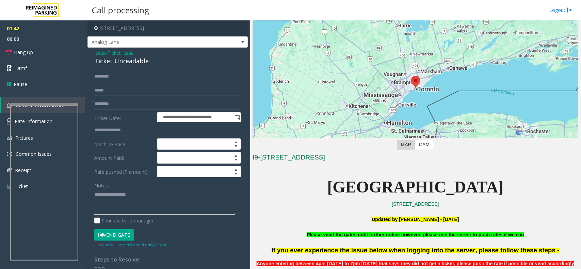
paste textarea "**********"
click at [10, 49] on icon at bounding box center [8, 52] width 7 height 7
click at [94, 194] on textarea at bounding box center [164, 202] width 141 height 26
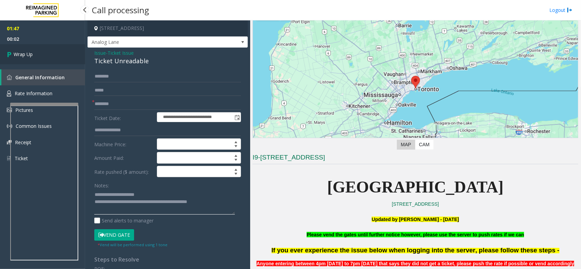
type textarea "**********"
click at [37, 57] on link "Wrap Up" at bounding box center [42, 54] width 85 height 20
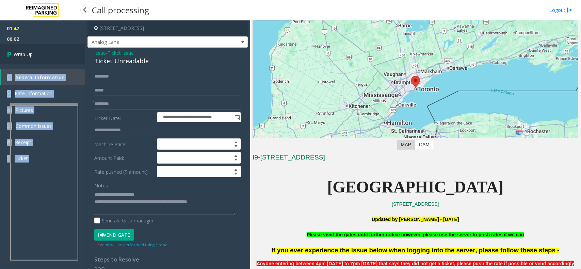
click at [37, 57] on div "01:47 00:02 Wrap Up General Information Rate Information Pictures Common Issues…" at bounding box center [42, 96] width 85 height 152
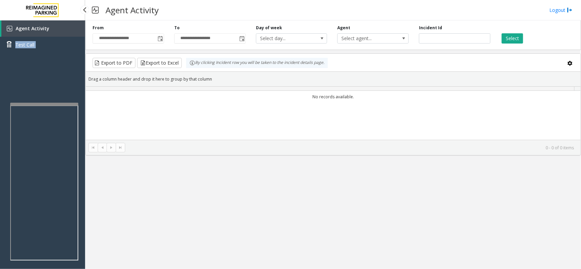
click at [37, 57] on div "Agent Activity Test Call" at bounding box center [42, 38] width 85 height 37
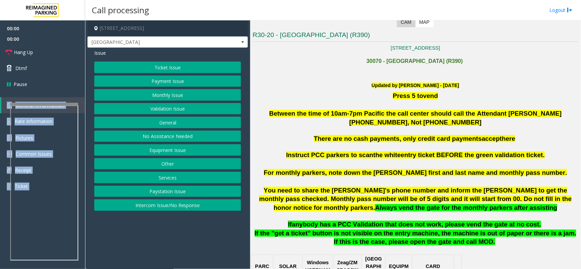
scroll to position [170, 0]
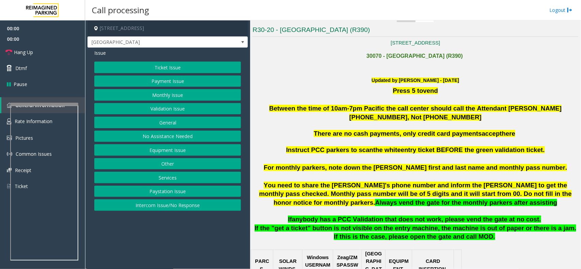
click at [345, 114] on p "Between the time of 10am-7pm Pacific the call center should call the Attendant …" at bounding box center [415, 113] width 326 height 18
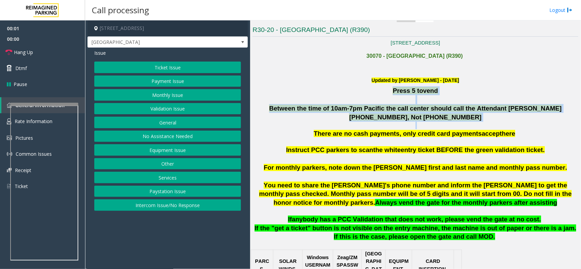
drag, startPoint x: 345, startPoint y: 114, endPoint x: 375, endPoint y: 92, distance: 37.7
click at [375, 92] on div "Press 5 to vend Between the time of 10am-7pm Pacific the call center should cal…" at bounding box center [415, 115] width 326 height 59
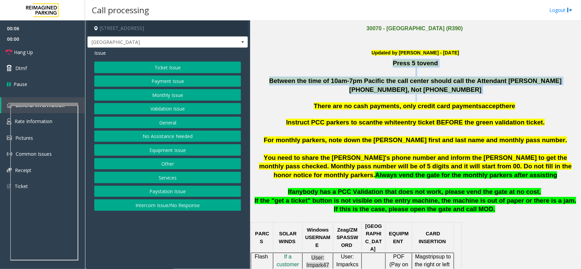
scroll to position [213, 0]
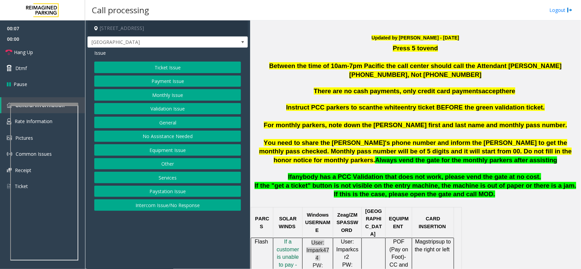
click at [423, 101] on p at bounding box center [415, 99] width 326 height 7
click at [421, 101] on p at bounding box center [415, 99] width 326 height 7
click at [418, 101] on p at bounding box center [415, 99] width 326 height 7
click at [422, 202] on p "If the "get a ticket" button is not visible on the entry machine, the machine i…" at bounding box center [415, 193] width 326 height 25
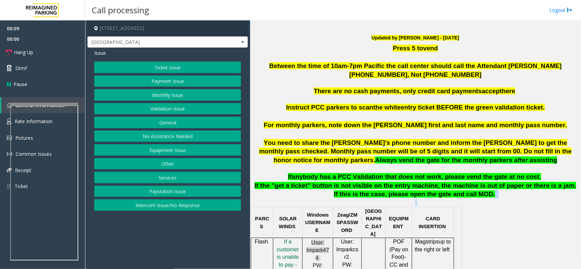
click at [422, 202] on p "If the "get a ticket" button is not visible on the entry machine, the machine i…" at bounding box center [415, 193] width 326 height 25
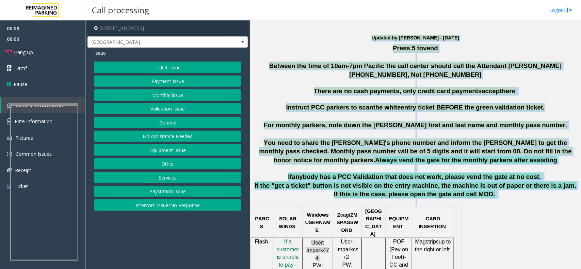
drag, startPoint x: 422, startPoint y: 202, endPoint x: 370, endPoint y: 34, distance: 175.9
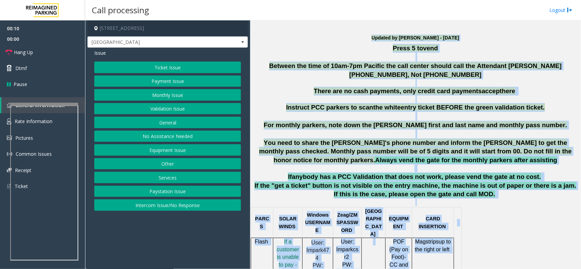
drag, startPoint x: 370, startPoint y: 34, endPoint x: 465, endPoint y: 214, distance: 203.3
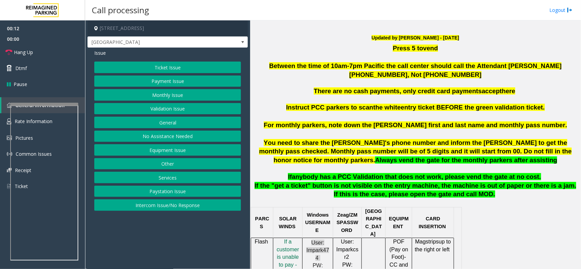
click at [188, 201] on button "Intercom Issue/No Response" at bounding box center [167, 205] width 147 height 12
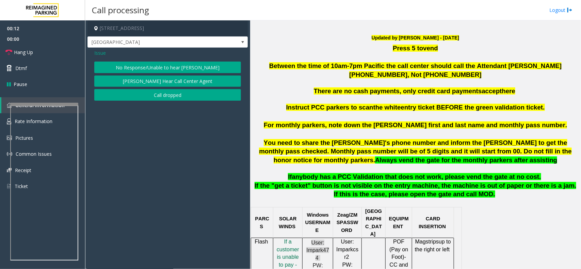
click at [167, 71] on button "No Response/Unable to hear [PERSON_NAME]" at bounding box center [167, 68] width 147 height 12
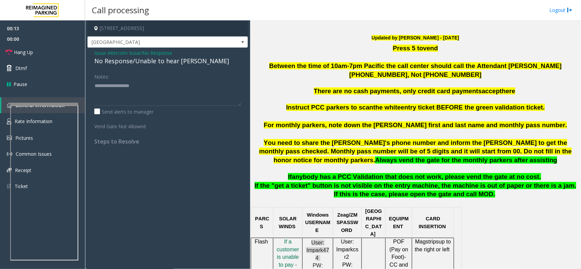
click at [165, 62] on div "No Response/Unable to hear [PERSON_NAME]" at bounding box center [167, 60] width 147 height 9
type textarea "**********"
click at [44, 47] on link "Hang Up" at bounding box center [42, 52] width 85 height 16
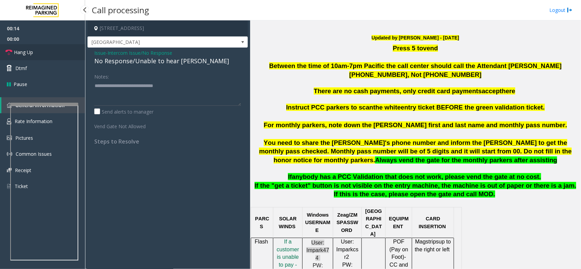
click at [44, 47] on link "Hang Up" at bounding box center [42, 52] width 85 height 16
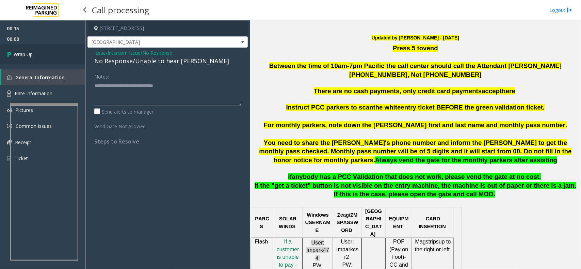
click at [44, 47] on link "Wrap Up" at bounding box center [42, 54] width 85 height 20
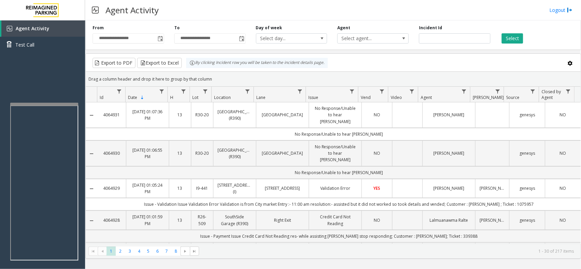
click at [278, 62] on div "By clicking Incident row you will be taken to the incident details page." at bounding box center [257, 63] width 142 height 10
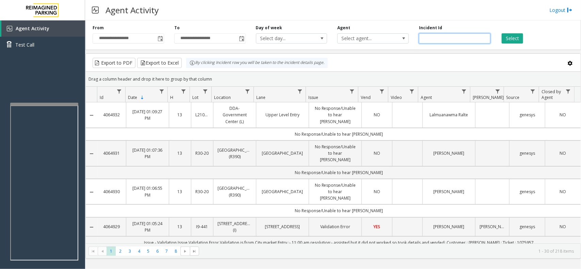
click at [446, 36] on input "number" at bounding box center [454, 38] width 71 height 10
paste input "*******"
type input "*******"
click at [512, 46] on div "**********" at bounding box center [332, 34] width 495 height 32
click at [509, 37] on button "Select" at bounding box center [511, 38] width 21 height 10
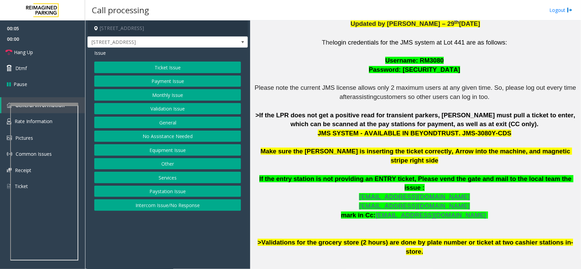
scroll to position [213, 0]
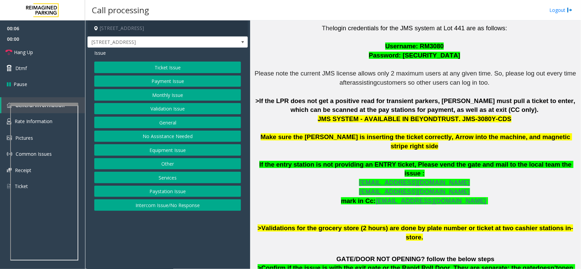
click at [329, 121] on p "The login credentials for the JMS system at Lot 441 are as follows: Username: R…" at bounding box center [415, 133] width 326 height 218
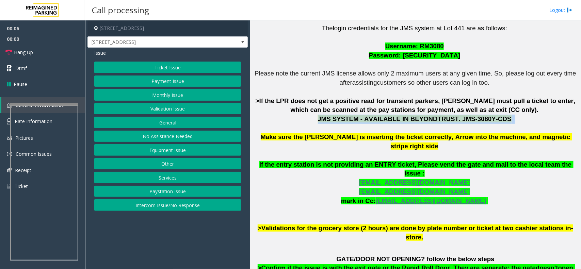
click at [329, 121] on p "The login credentials for the JMS system at Lot 441 are as follows: Username: R…" at bounding box center [415, 133] width 326 height 218
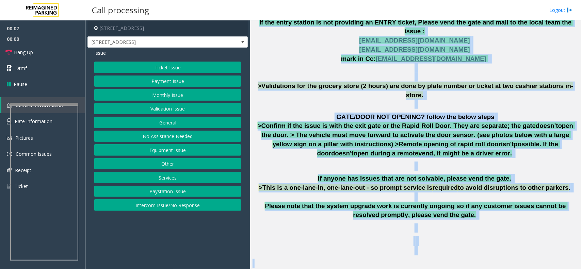
scroll to position [417, 0]
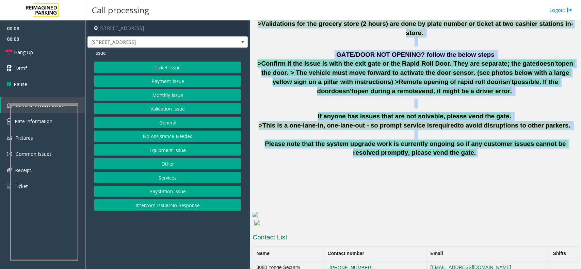
drag, startPoint x: 329, startPoint y: 121, endPoint x: 412, endPoint y: 128, distance: 83.6
click at [412, 140] on span "Please note that the system upgrade work is currently ongoing so if any custome…" at bounding box center [416, 148] width 303 height 16
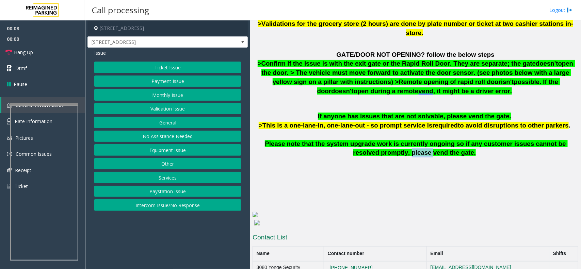
click at [412, 140] on span "Please note that the system upgrade work is currently ongoing so if any custome…" at bounding box center [416, 148] width 303 height 16
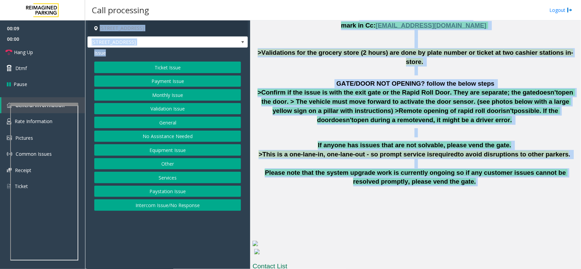
scroll to position [380, 0]
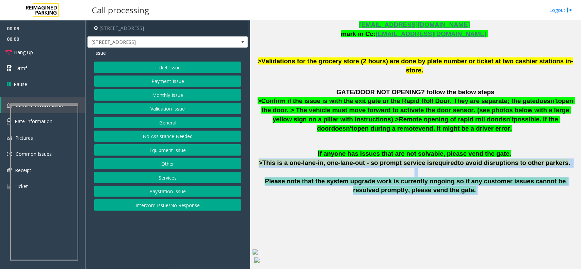
drag, startPoint x: 412, startPoint y: 128, endPoint x: 364, endPoint y: 136, distance: 48.4
click at [364, 149] on p "If anyone has issues that are not solvable, please vend the gate. >This is a on…" at bounding box center [415, 172] width 326 height 46
click at [364, 159] on span ">This is a one-lane-in, one-lane-out - so prompt service is" at bounding box center [346, 162] width 174 height 7
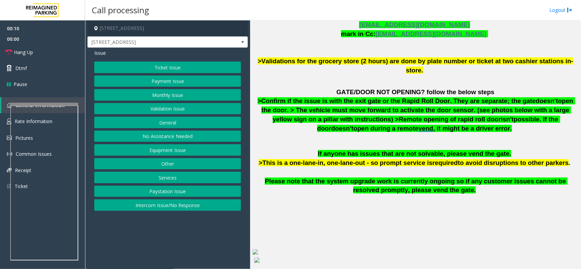
click at [165, 148] on button "Equipment Issue" at bounding box center [167, 150] width 147 height 12
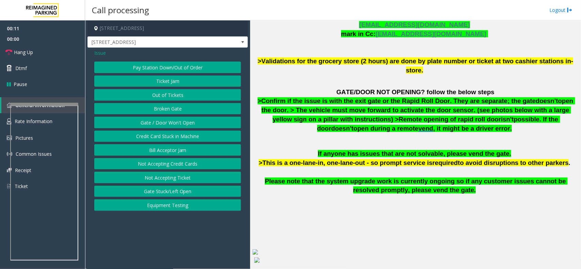
click at [175, 122] on button "Gate / Door Won't Open" at bounding box center [167, 123] width 147 height 12
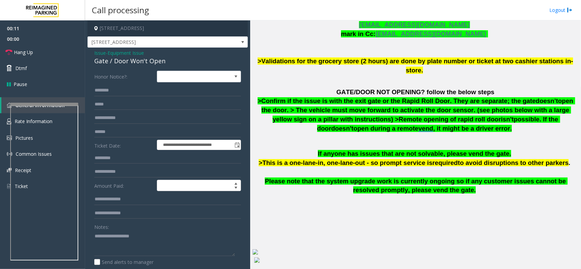
click at [153, 56] on div "Gate / Door Won't Open" at bounding box center [167, 60] width 147 height 9
copy div "Gate / Door Won't Open"
paste textarea "**********"
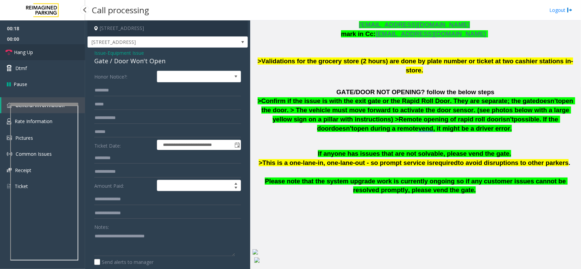
click at [38, 43] on span "00:00" at bounding box center [42, 39] width 85 height 11
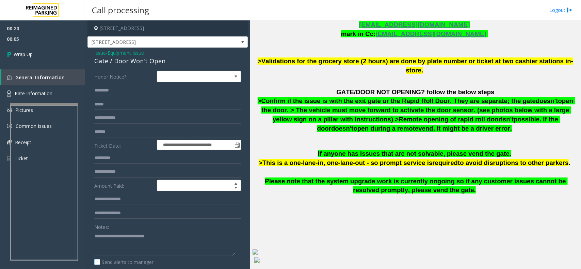
click at [136, 264] on label "Send alerts to manager" at bounding box center [123, 262] width 59 height 7
paste textarea "**********"
click at [134, 250] on textarea at bounding box center [164, 244] width 141 height 26
type textarea "**********"
click at [42, 61] on link "Wrap Up" at bounding box center [42, 54] width 85 height 20
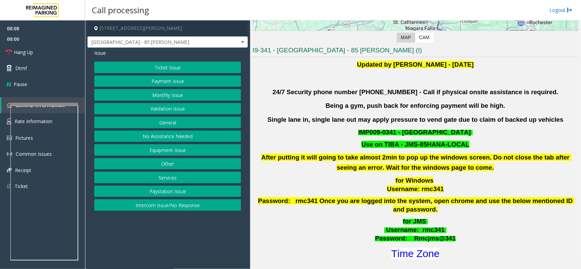
scroll to position [170, 0]
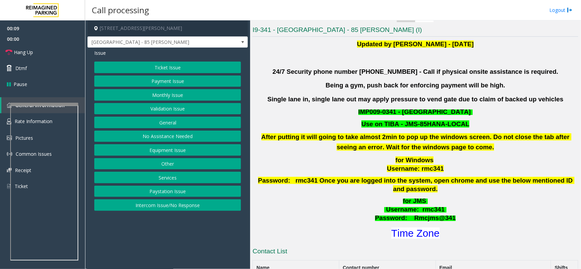
click at [356, 118] on div "Updated by [PERSON_NAME] - [DATE] 24/7 Security phone number [PHONE_NUMBER] - C…" at bounding box center [415, 139] width 326 height 201
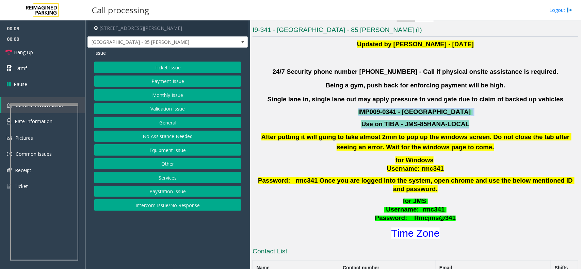
drag, startPoint x: 356, startPoint y: 118, endPoint x: 360, endPoint y: 105, distance: 13.6
click at [360, 105] on div "Updated by [PERSON_NAME] - [DATE] 24/7 Security phone number [PHONE_NUMBER] - C…" at bounding box center [415, 139] width 326 height 201
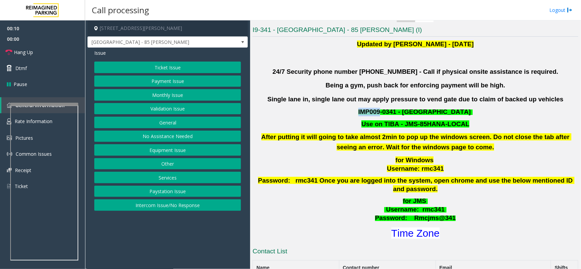
click at [360, 105] on div "Updated by [PERSON_NAME] - [DATE] 24/7 Security phone number [PHONE_NUMBER] - C…" at bounding box center [415, 139] width 326 height 201
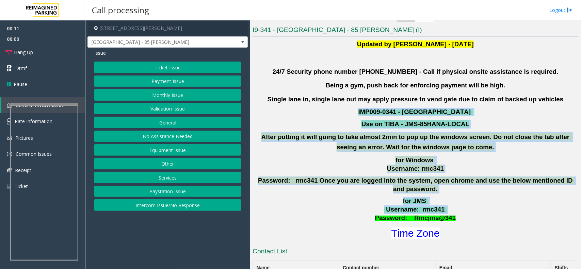
drag, startPoint x: 360, startPoint y: 105, endPoint x: 414, endPoint y: 204, distance: 112.8
click at [414, 204] on div "Updated by [PERSON_NAME] - [DATE] 24/7 Security phone number [PHONE_NUMBER] - C…" at bounding box center [415, 139] width 326 height 201
click at [417, 206] on span ": rmc341" at bounding box center [431, 209] width 28 height 7
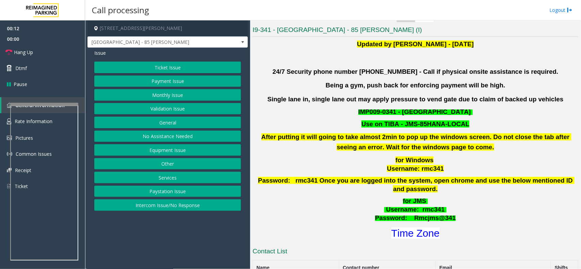
click at [183, 107] on button "Validation Issue" at bounding box center [167, 109] width 147 height 12
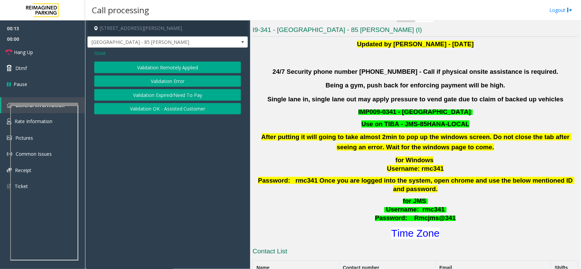
click at [180, 79] on button "Validation Error" at bounding box center [167, 82] width 147 height 12
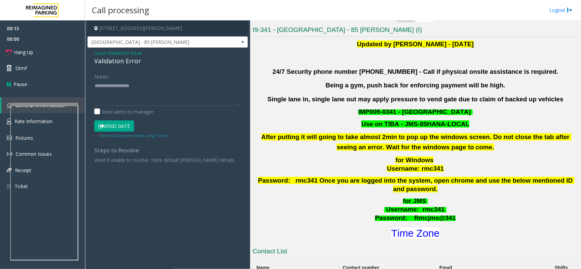
click at [112, 61] on div "Validation Error" at bounding box center [167, 60] width 147 height 9
paste textarea "**********"
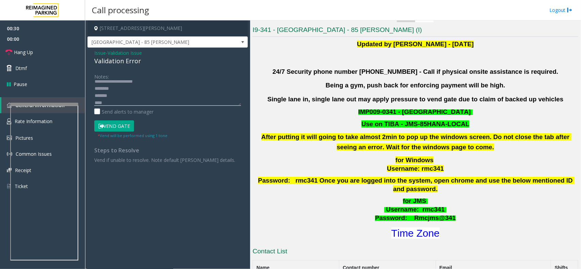
click at [143, 93] on textarea at bounding box center [167, 93] width 147 height 26
click at [415, 228] on font "Time Zone" at bounding box center [415, 233] width 48 height 11
click at [133, 104] on textarea at bounding box center [167, 93] width 147 height 26
click at [138, 122] on div "Vend Gate" at bounding box center [130, 126] width 75 height 12
click at [131, 128] on button "Vend Gate" at bounding box center [114, 126] width 40 height 12
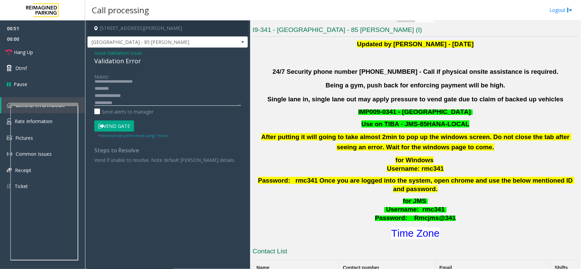
click at [138, 102] on textarea at bounding box center [167, 93] width 147 height 26
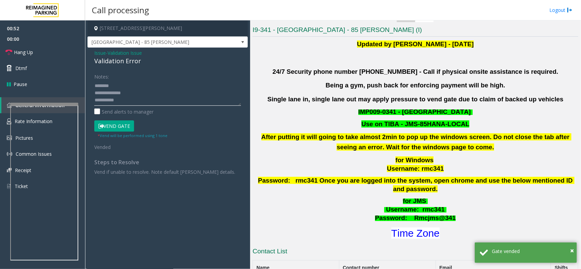
paste textarea "**********"
type textarea "**********"
click at [60, 54] on link "Hang Up" at bounding box center [42, 52] width 85 height 16
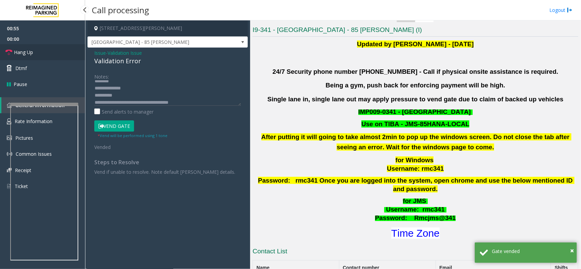
click at [60, 54] on link "Hang Up" at bounding box center [42, 52] width 85 height 16
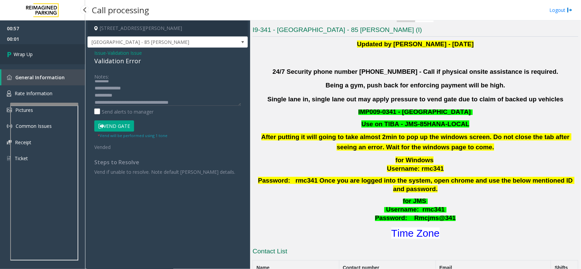
click at [60, 54] on link "Wrap Up" at bounding box center [42, 54] width 85 height 20
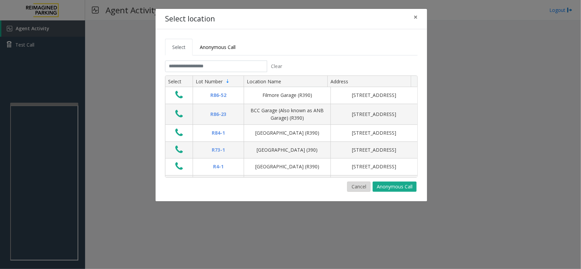
click at [353, 182] on button "Cancel" at bounding box center [358, 187] width 23 height 10
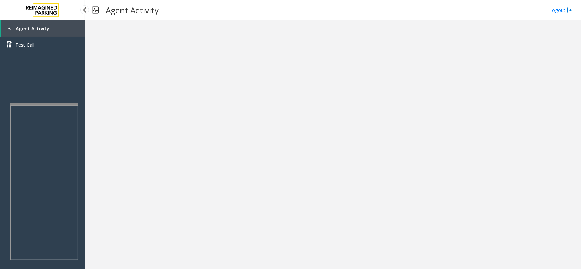
click at [46, 30] on span "Agent Activity" at bounding box center [33, 28] width 34 height 6
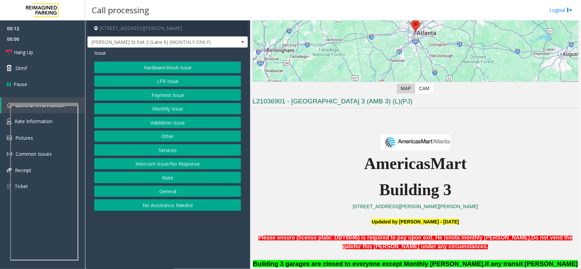
scroll to position [213, 0]
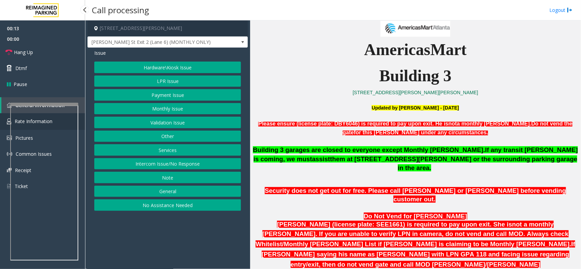
click at [4, 121] on link "Rate Information" at bounding box center [42, 121] width 85 height 17
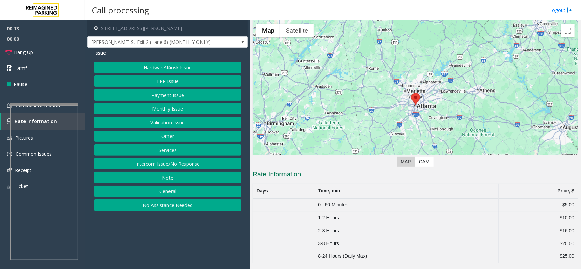
scroll to position [26, 0]
click at [321, 215] on td "1-2 Hours" at bounding box center [406, 218] width 184 height 13
drag, startPoint x: 321, startPoint y: 215, endPoint x: 565, endPoint y: 259, distance: 248.6
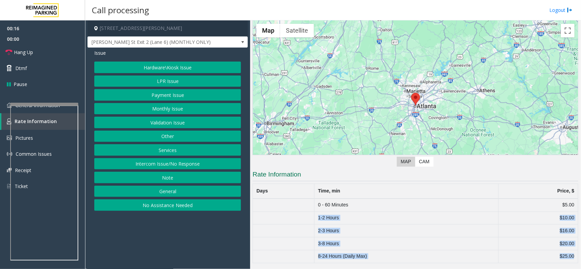
click at [565, 259] on tbody "0 - 60 Minutes $5.00 1-2 Hours $10.00 2-3 Hours $16.00 3-8 Hours $20.00 8-24 Ho…" at bounding box center [415, 231] width 325 height 64
click at [565, 259] on td "$25.00" at bounding box center [538, 256] width 80 height 13
drag, startPoint x: 565, startPoint y: 259, endPoint x: 278, endPoint y: 178, distance: 299.1
click at [278, 178] on app-rate-information "Rate Information Days Time, min Price, $ 0 - 60 Minutes $5.00 1-2 Hours $10.00 …" at bounding box center [415, 216] width 326 height 93
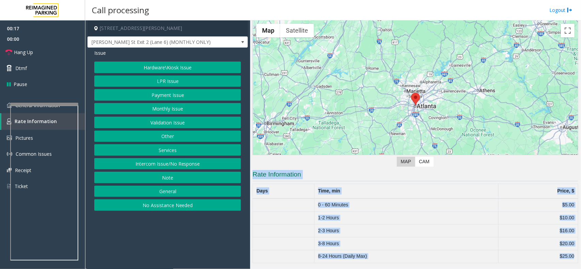
click at [278, 178] on h3 "Rate Information" at bounding box center [415, 175] width 326 height 11
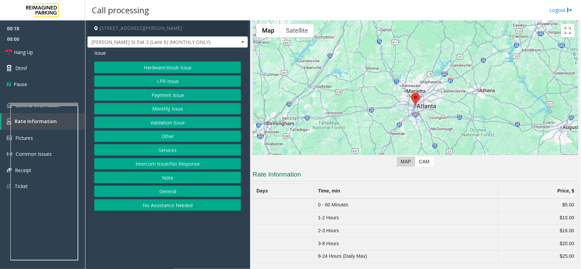
click at [169, 96] on button "Payment Issue" at bounding box center [167, 95] width 147 height 12
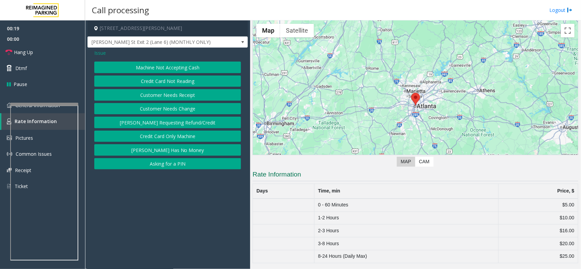
click at [175, 149] on button "[PERSON_NAME] Has No Money" at bounding box center [167, 150] width 147 height 12
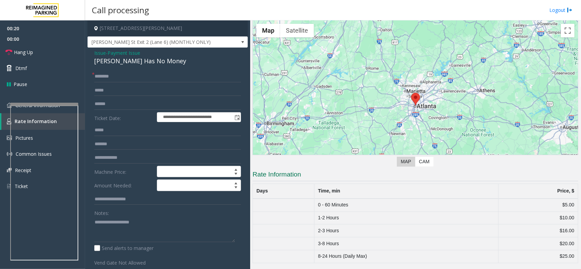
click at [150, 60] on div "[PERSON_NAME] Has No Money" at bounding box center [167, 60] width 147 height 9
click at [148, 60] on div "[PERSON_NAME] Has No Money" at bounding box center [167, 60] width 147 height 9
click at [159, 84] on form "**********" at bounding box center [167, 169] width 147 height 196
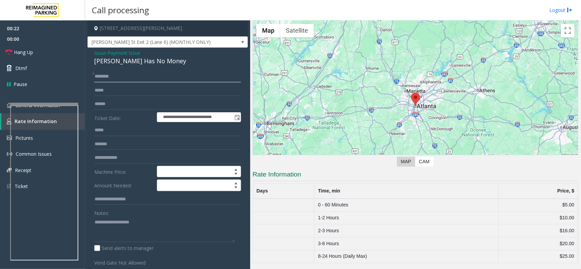
drag, startPoint x: 155, startPoint y: 76, endPoint x: 187, endPoint y: 60, distance: 35.9
click at [155, 76] on input "text" at bounding box center [167, 77] width 147 height 12
type input "**"
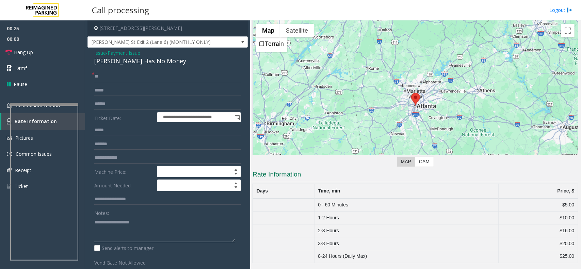
click at [218, 227] on textarea at bounding box center [164, 230] width 141 height 26
paste textarea "**********"
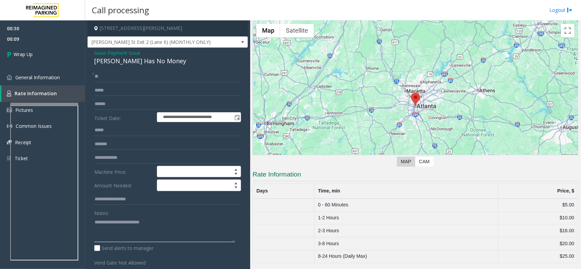
click at [131, 241] on textarea at bounding box center [164, 230] width 141 height 26
paste textarea "**********"
type textarea "**********"
click at [45, 53] on link "Wrap Up" at bounding box center [42, 54] width 85 height 20
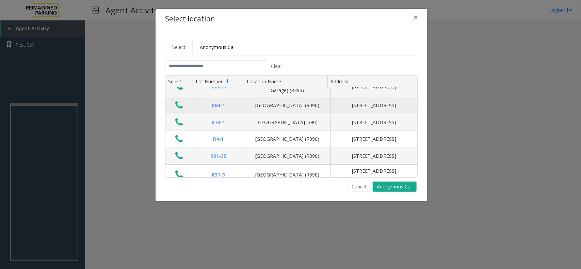
scroll to position [43, 0]
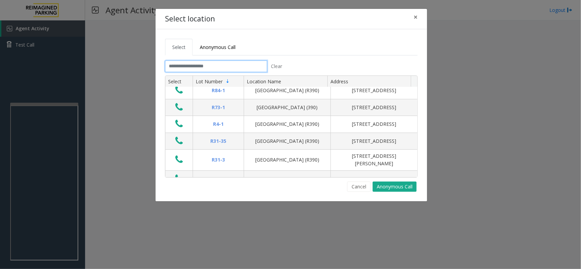
click at [219, 69] on input "text" at bounding box center [216, 67] width 102 height 12
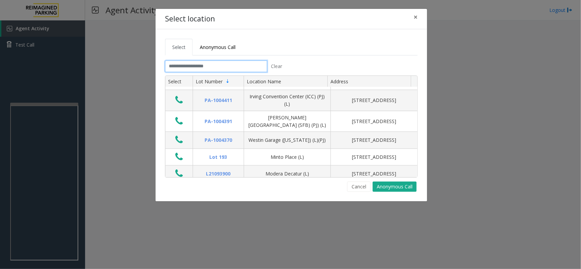
scroll to position [553, 0]
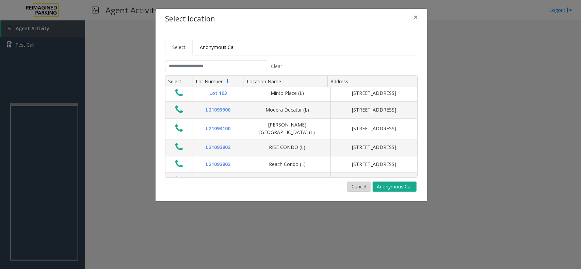
click at [351, 186] on button "Cancel" at bounding box center [358, 187] width 23 height 10
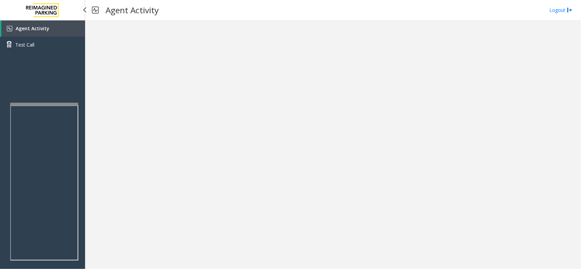
click at [55, 26] on link "Agent Activity" at bounding box center [43, 28] width 84 height 16
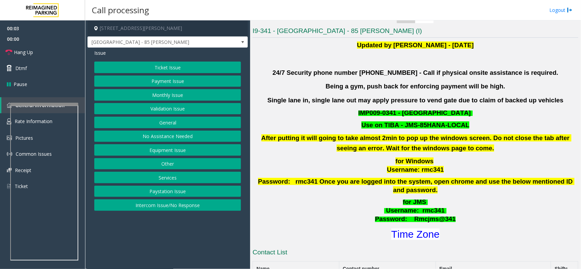
scroll to position [170, 0]
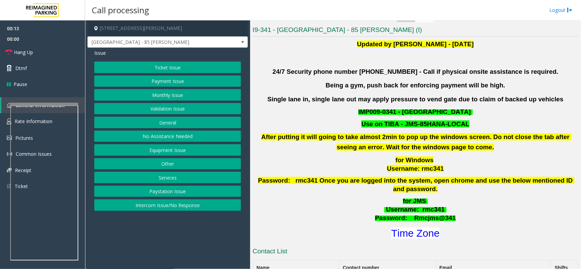
click at [193, 110] on button "Validation Issue" at bounding box center [167, 109] width 147 height 12
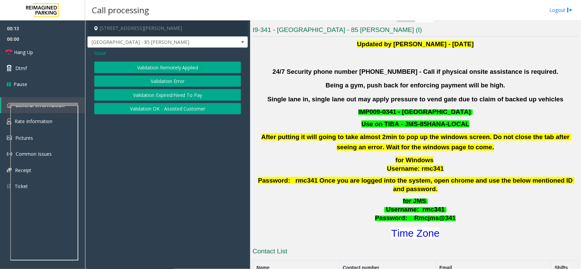
click at [184, 82] on button "Validation Error" at bounding box center [167, 82] width 147 height 12
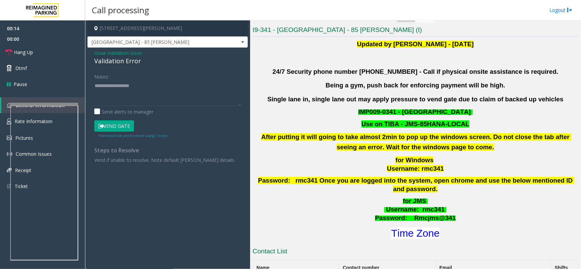
click at [135, 62] on div "Validation Error" at bounding box center [167, 60] width 147 height 9
click at [152, 96] on textarea at bounding box center [167, 93] width 147 height 26
paste textarea "**********"
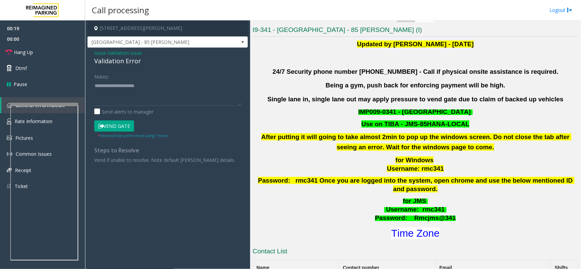
click at [427, 214] on span "Password: Rmcjms@341" at bounding box center [415, 217] width 81 height 7
click at [429, 228] on font "Time Zone" at bounding box center [415, 233] width 48 height 11
click at [149, 104] on textarea at bounding box center [167, 93] width 147 height 26
type textarea "**********"
click at [133, 43] on span "[GEOGRAPHIC_DATA] - 85 [PERSON_NAME]" at bounding box center [152, 42] width 128 height 11
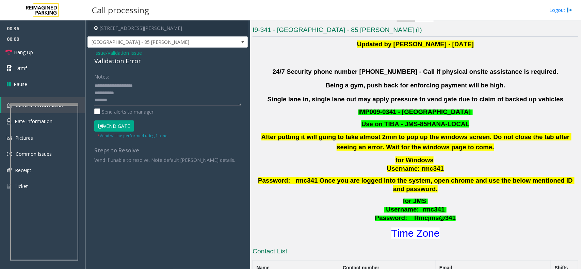
drag, startPoint x: 89, startPoint y: 114, endPoint x: 104, endPoint y: 62, distance: 53.9
click at [88, 113] on div "Issue - Validation Issue Validation Error Notes: Send alerts to manager Vend Ga…" at bounding box center [167, 109] width 160 height 122
click at [107, 47] on span "[GEOGRAPHIC_DATA] - 85 [PERSON_NAME]" at bounding box center [152, 42] width 128 height 11
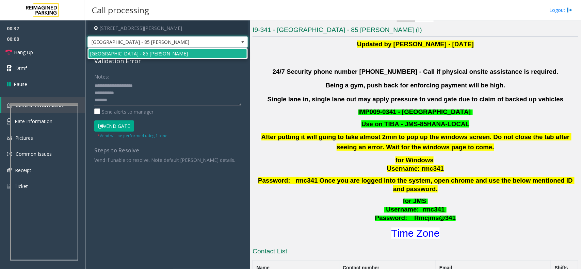
drag, startPoint x: 92, startPoint y: 82, endPoint x: 100, endPoint y: 50, distance: 33.3
click at [92, 79] on div "Notes: Send alerts to manager Vend Gate * Vend will be performed using 1 tone S…" at bounding box center [167, 117] width 157 height 93
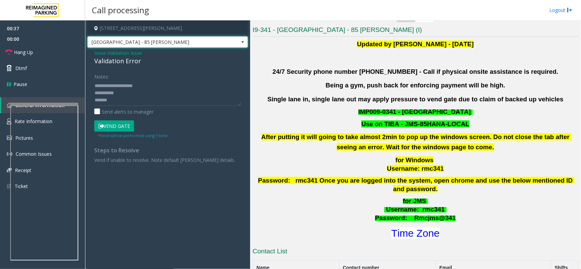
click at [99, 44] on span "[GEOGRAPHIC_DATA] - 85 [PERSON_NAME]" at bounding box center [152, 42] width 128 height 11
drag, startPoint x: 91, startPoint y: 80, endPoint x: 92, endPoint y: 71, distance: 9.3
click at [91, 79] on div "Notes: Send alerts to manager Vend Gate * Vend will be performed using 1 tone S…" at bounding box center [167, 117] width 157 height 93
click at [93, 53] on div "Issue - Validation Issue Validation Error Notes: Send alerts to manager Vend Ga…" at bounding box center [167, 109] width 160 height 122
click at [96, 52] on span "Issue" at bounding box center [100, 52] width 12 height 7
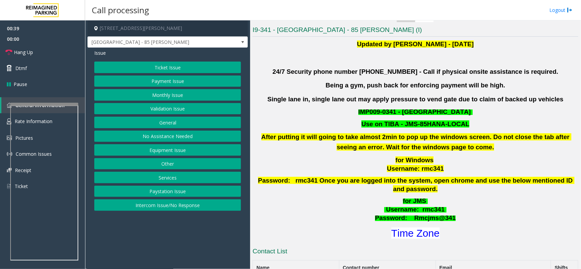
drag, startPoint x: 134, startPoint y: 71, endPoint x: 142, endPoint y: 79, distance: 10.8
click at [142, 79] on div "Ticket Issue Payment Issue Monthly Issue Validation Issue General No Assistance…" at bounding box center [167, 136] width 147 height 149
click at [142, 79] on button "Payment Issue" at bounding box center [167, 82] width 147 height 12
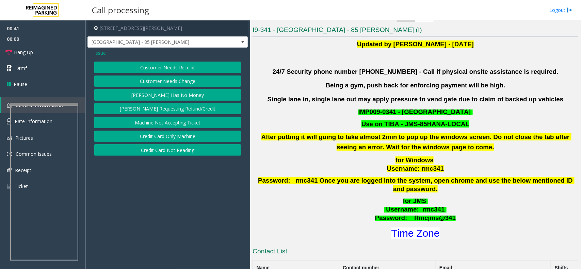
drag, startPoint x: 142, startPoint y: 79, endPoint x: 162, endPoint y: 147, distance: 70.8
click at [162, 147] on div "Customer Needs Receipt Customer Needs Change [PERSON_NAME] Has No Money [PERSON…" at bounding box center [167, 109] width 147 height 94
click at [163, 147] on button "Credit Card Not Reading" at bounding box center [167, 150] width 147 height 12
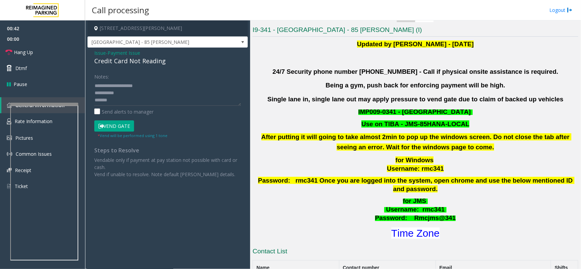
click at [150, 58] on div "Credit Card Not Reading" at bounding box center [167, 60] width 147 height 9
click at [118, 86] on textarea at bounding box center [167, 93] width 147 height 26
paste textarea "*******"
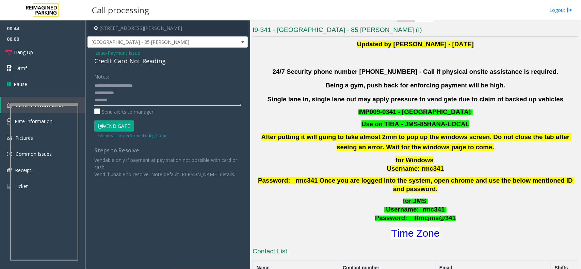
drag, startPoint x: 118, startPoint y: 86, endPoint x: 157, endPoint y: 85, distance: 38.5
click at [157, 85] on textarea at bounding box center [167, 93] width 147 height 26
click at [156, 94] on textarea at bounding box center [167, 93] width 147 height 26
drag, startPoint x: 156, startPoint y: 94, endPoint x: 158, endPoint y: 103, distance: 9.0
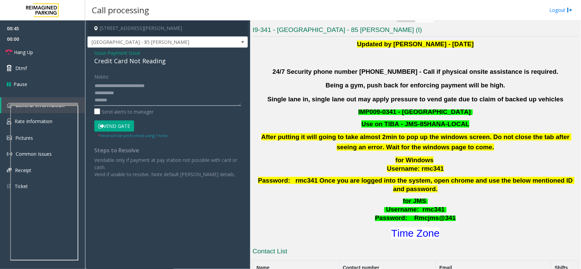
click at [158, 103] on textarea at bounding box center [167, 93] width 147 height 26
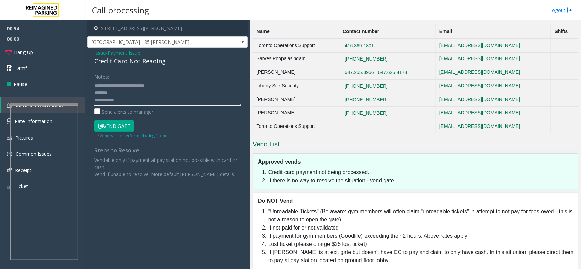
scroll to position [407, 0]
type textarea "**********"
click at [351, 248] on li "If [PERSON_NAME] is at exit gate but doesn't have CC to pay and claim to only h…" at bounding box center [421, 256] width 306 height 16
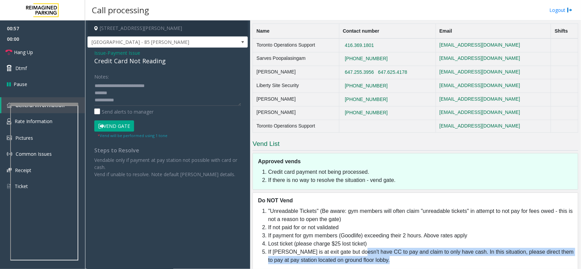
drag, startPoint x: 351, startPoint y: 246, endPoint x: 490, endPoint y: 249, distance: 139.2
click at [490, 249] on li "If [PERSON_NAME] is at exit gate but doesn't have CC to pay and claim to only h…" at bounding box center [421, 256] width 306 height 16
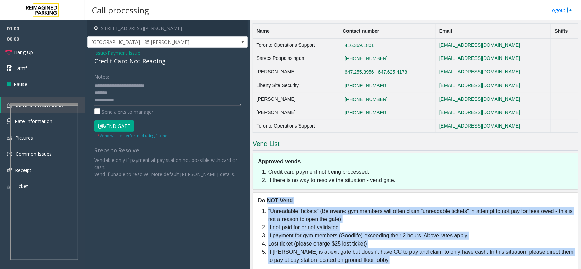
drag, startPoint x: 490, startPoint y: 249, endPoint x: 260, endPoint y: 192, distance: 237.0
click at [269, 193] on div "Do NOT Vend "Unreadable Tickets" (Be aware: gym members will often claim "unrea…" at bounding box center [415, 231] width 326 height 77
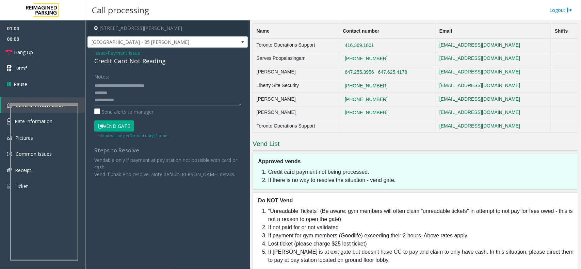
click at [252, 193] on div "Do NOT Vend "Unreadable Tickets" (Be aware: gym members will often claim "unrea…" at bounding box center [415, 231] width 326 height 77
click at [264, 197] on h5 "Do NOT Vend" at bounding box center [418, 200] width 320 height 7
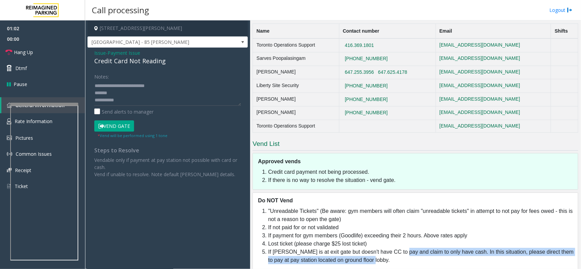
drag, startPoint x: 414, startPoint y: 248, endPoint x: 395, endPoint y: 242, distance: 20.6
click at [395, 248] on li "If [PERSON_NAME] is at exit gate but doesn't have CC to pay and claim to only h…" at bounding box center [421, 256] width 306 height 16
click at [477, 248] on li "If [PERSON_NAME] is at exit gate but doesn't have CC to pay and claim to only h…" at bounding box center [421, 256] width 306 height 16
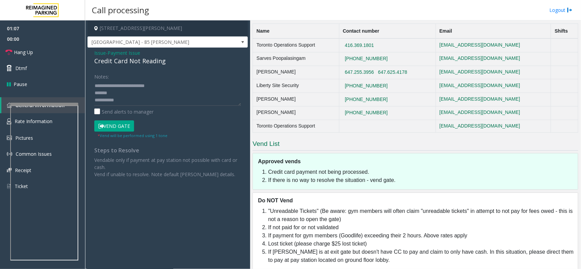
click at [508, 248] on li "If [PERSON_NAME] is at exit gate but doesn't have CC to pay and claim to only h…" at bounding box center [421, 256] width 306 height 16
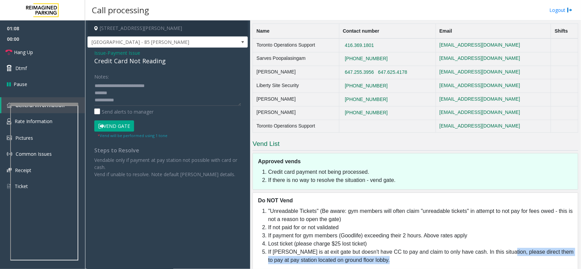
drag, startPoint x: 508, startPoint y: 243, endPoint x: 522, endPoint y: 256, distance: 18.8
click at [522, 256] on li "If [PERSON_NAME] is at exit gate but doesn't have CC to pay and claim to only h…" at bounding box center [421, 256] width 306 height 16
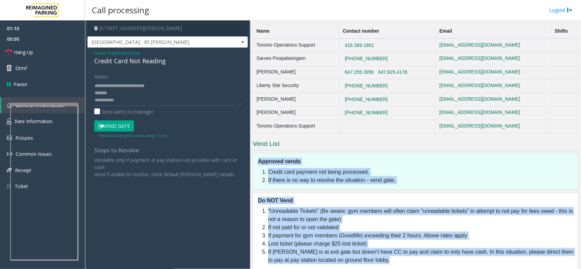
drag, startPoint x: 522, startPoint y: 256, endPoint x: 262, endPoint y: 150, distance: 280.3
click at [262, 150] on div "Vend List Approved vends Credit card payment not being processed. If there is n…" at bounding box center [415, 204] width 326 height 130
click at [262, 158] on h5 "Approved vends" at bounding box center [418, 161] width 320 height 7
drag, startPoint x: 262, startPoint y: 150, endPoint x: 516, endPoint y: 258, distance: 275.8
click at [516, 258] on div "Vend List Approved vends Credit card payment not being processed. If there is n…" at bounding box center [415, 204] width 326 height 130
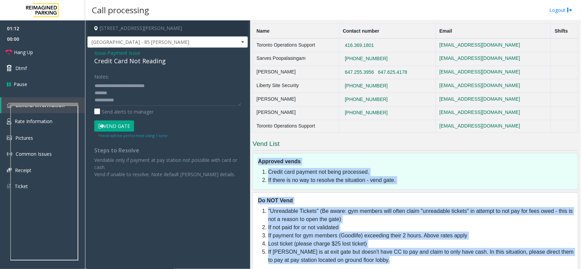
click at [516, 258] on div ""Unreadable Tickets" (Be aware: gym members will often claim "unreadable ticket…" at bounding box center [415, 238] width 325 height 62
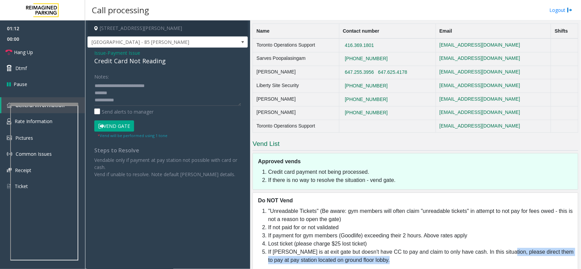
drag, startPoint x: 516, startPoint y: 258, endPoint x: 503, endPoint y: 247, distance: 16.7
click at [503, 247] on div ""Unreadable Tickets" (Be aware: gym members will often claim "unreadable ticket…" at bounding box center [415, 238] width 325 height 62
click at [503, 248] on li "If [PERSON_NAME] is at exit gate but doesn't have CC to pay and claim to only h…" at bounding box center [421, 256] width 306 height 16
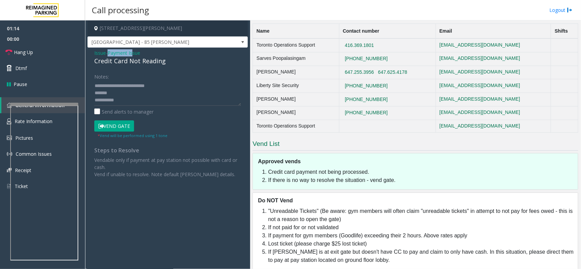
drag, startPoint x: 131, startPoint y: 48, endPoint x: 134, endPoint y: 50, distance: 4.2
click at [134, 50] on div "Issue - Payment Issue Credit Card Not Reading Notes: Send alerts to manager Ven…" at bounding box center [167, 116] width 160 height 137
click at [135, 50] on span "Payment Issue" at bounding box center [124, 52] width 33 height 7
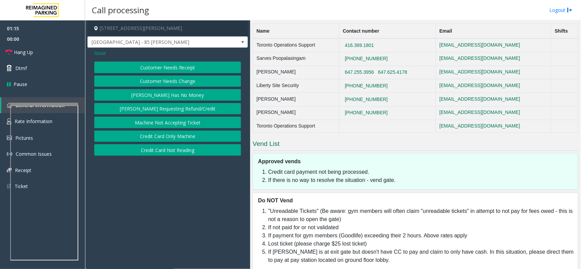
click at [176, 135] on button "Credit Card Only Machine" at bounding box center [167, 137] width 147 height 12
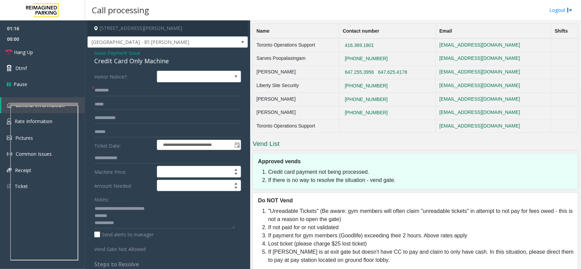
click at [164, 64] on div "Credit Card Only Machine" at bounding box center [167, 60] width 147 height 9
click at [115, 207] on textarea at bounding box center [164, 216] width 141 height 26
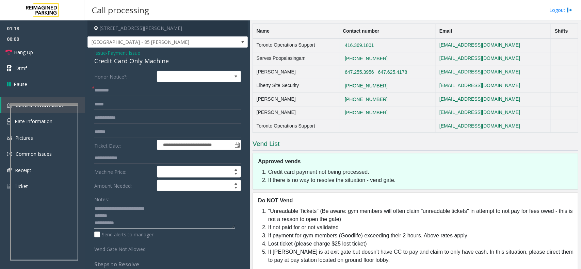
drag, startPoint x: 115, startPoint y: 207, endPoint x: 179, endPoint y: 208, distance: 63.6
click at [179, 208] on textarea at bounding box center [164, 216] width 141 height 26
paste textarea "*"
click at [143, 222] on textarea at bounding box center [164, 216] width 141 height 26
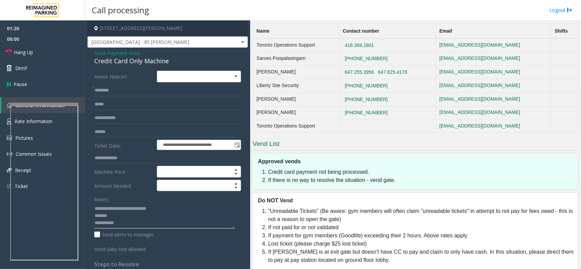
drag, startPoint x: 143, startPoint y: 222, endPoint x: 120, endPoint y: 197, distance: 34.0
click at [104, 209] on textarea at bounding box center [164, 216] width 141 height 26
type textarea "**********"
click at [117, 87] on input "text" at bounding box center [167, 91] width 147 height 12
type input "********"
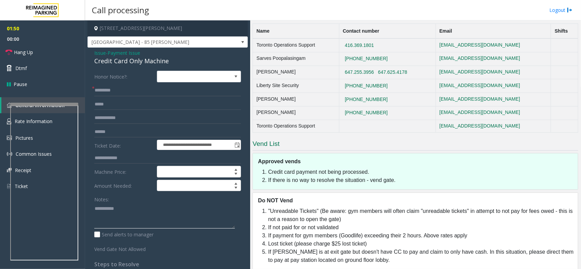
click at [127, 223] on textarea at bounding box center [164, 216] width 141 height 26
click at [128, 212] on textarea at bounding box center [164, 216] width 141 height 26
paste textarea "**********"
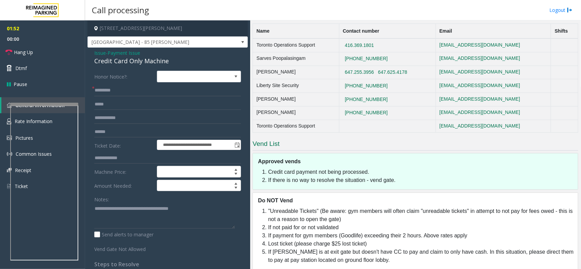
click at [130, 58] on div "Credit Card Only Machine" at bounding box center [167, 60] width 147 height 9
click at [95, 212] on textarea at bounding box center [164, 216] width 141 height 26
paste textarea "**********"
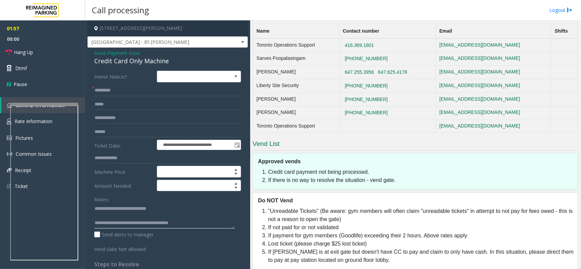
type textarea "**********"
click at [122, 97] on form "**********" at bounding box center [167, 162] width 147 height 182
click at [121, 94] on input "********" at bounding box center [167, 91] width 147 height 12
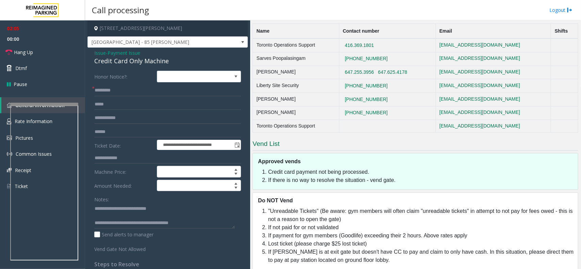
click at [130, 125] on form "**********" at bounding box center [167, 162] width 147 height 182
click at [127, 130] on input "text" at bounding box center [167, 132] width 147 height 12
type input "******"
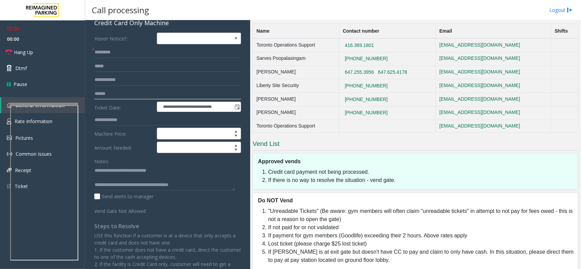
scroll to position [0, 0]
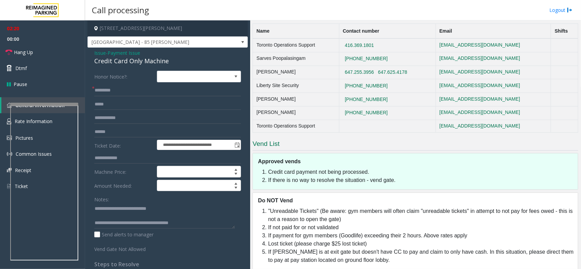
click at [119, 53] on span "Payment Issue" at bounding box center [124, 52] width 33 height 7
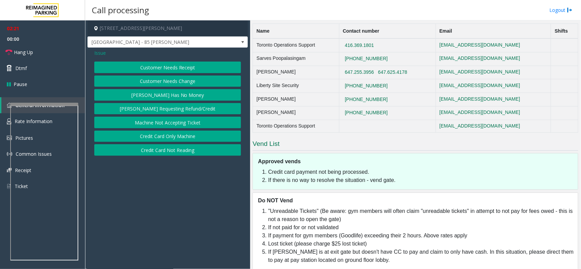
click at [129, 69] on button "Customer Needs Receipt" at bounding box center [167, 68] width 147 height 12
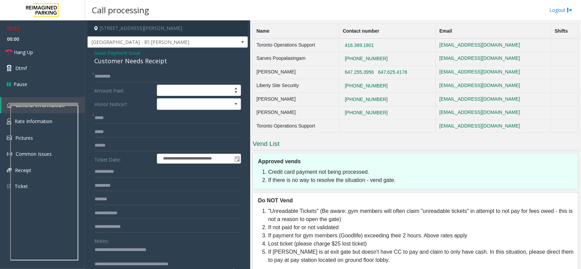
click at [138, 52] on span "Payment Issue" at bounding box center [124, 52] width 33 height 7
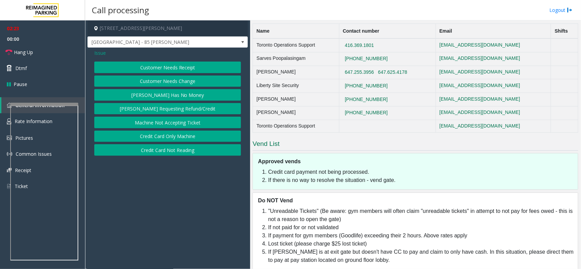
click at [182, 150] on button "Credit Card Not Reading" at bounding box center [167, 150] width 147 height 12
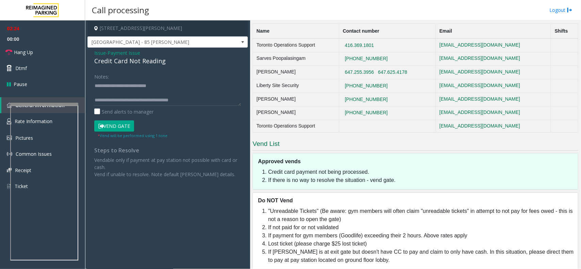
click at [101, 122] on button "Vend Gate" at bounding box center [114, 126] width 40 height 12
click at [139, 54] on span "Payment Issue" at bounding box center [124, 52] width 33 height 7
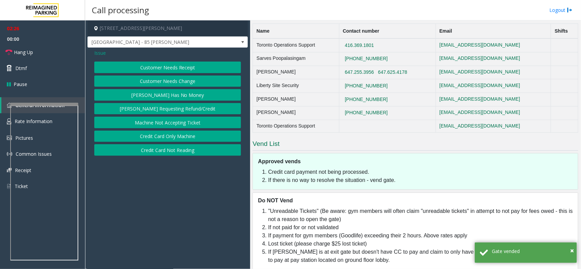
click at [161, 138] on button "Credit Card Only Machine" at bounding box center [167, 137] width 147 height 12
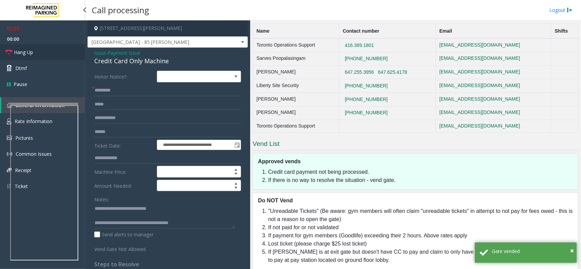
click at [40, 48] on link "Hang Up" at bounding box center [42, 52] width 85 height 16
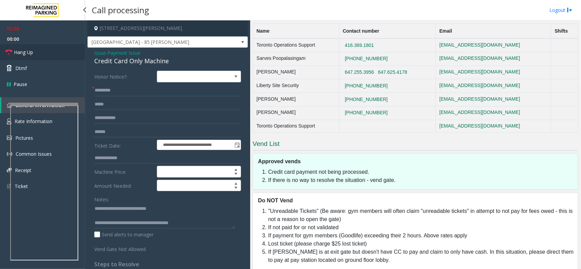
click at [40, 48] on link "Hang Up" at bounding box center [42, 52] width 85 height 16
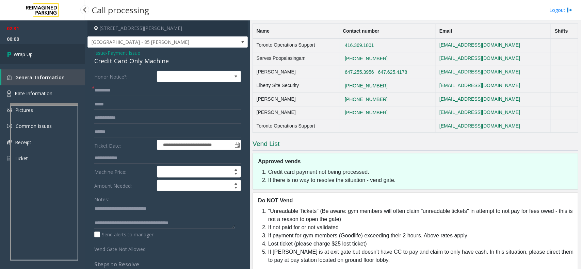
click at [40, 48] on link "Wrap Up" at bounding box center [42, 54] width 85 height 20
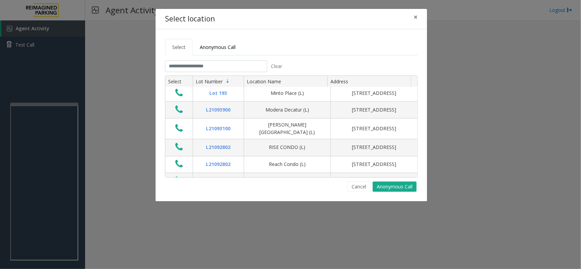
click at [344, 184] on div "Cancel Anonymous Call" at bounding box center [291, 187] width 252 height 10
click at [347, 184] on button "Cancel" at bounding box center [358, 187] width 23 height 10
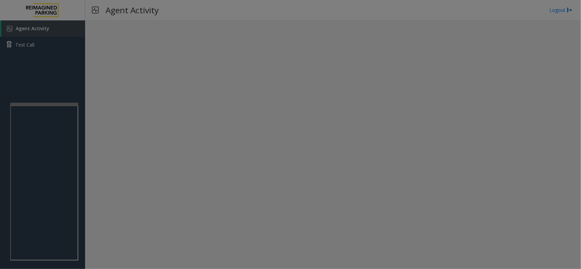
click at [352, 184] on div "Select Anonymous Call Clear Select Lot Number Location Name Address R86-52 Film…" at bounding box center [291, 98] width 272 height 172
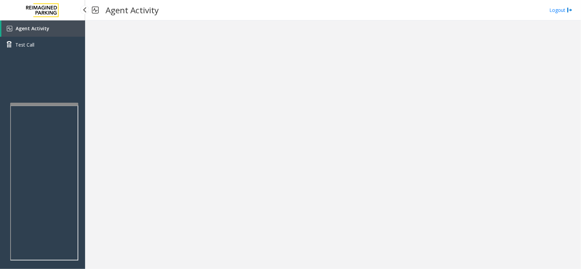
click at [66, 22] on link "Agent Activity" at bounding box center [43, 28] width 84 height 16
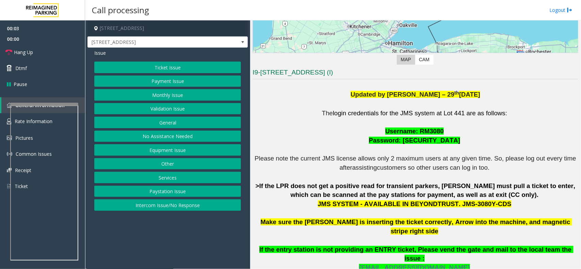
scroll to position [170, 0]
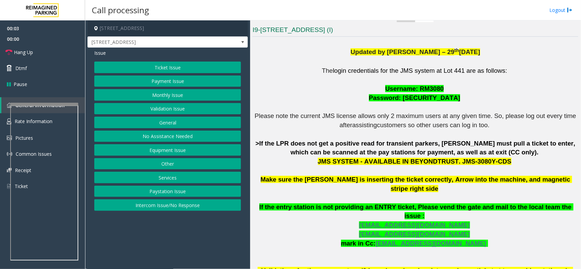
click at [403, 94] on p "The login credentials for the JMS system at Lot 441 are as follows: Username: R…" at bounding box center [415, 175] width 326 height 218
drag, startPoint x: 403, startPoint y: 94, endPoint x: 421, endPoint y: 103, distance: 19.6
click at [421, 103] on p "The login credentials for the JMS system at Lot 441 are as follows: Username: R…" at bounding box center [415, 175] width 326 height 218
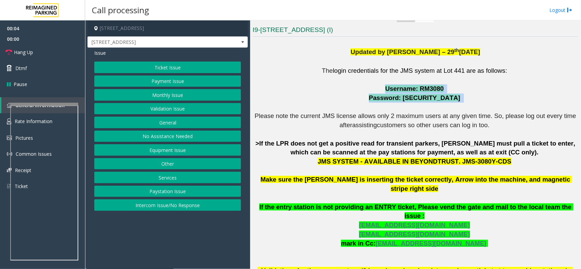
click at [421, 103] on p "The login credentials for the JMS system at Lot 441 are as follows: Username: R…" at bounding box center [415, 175] width 326 height 218
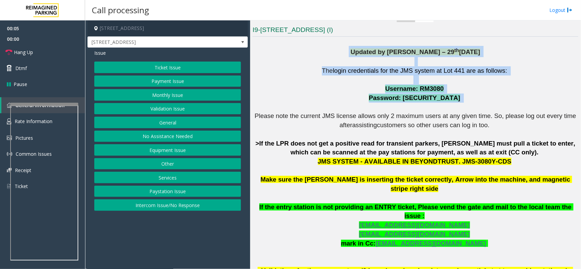
drag, startPoint x: 421, startPoint y: 103, endPoint x: 363, endPoint y: 54, distance: 75.4
click at [363, 54] on div "Updated by [PERSON_NAME] – [DATE] The login credentials for the JMS system at L…" at bounding box center [415, 256] width 326 height 433
click at [363, 54] on span "Updated by [PERSON_NAME] – 29" at bounding box center [402, 51] width 104 height 7
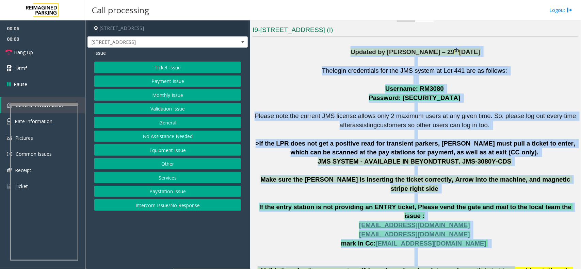
drag, startPoint x: 363, startPoint y: 54, endPoint x: 490, endPoint y: 256, distance: 238.2
click at [490, 256] on div "Updated by [PERSON_NAME] – [DATE] The login credentials for the JMS system at L…" at bounding box center [415, 256] width 326 height 433
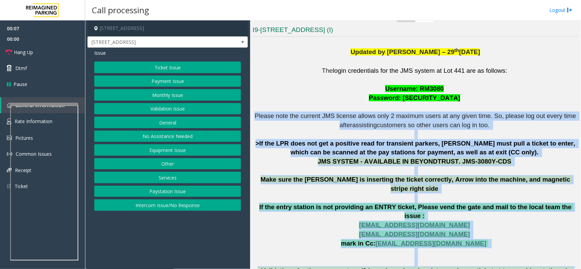
drag, startPoint x: 490, startPoint y: 256, endPoint x: 412, endPoint y: 130, distance: 148.0
click at [412, 130] on p "The login credentials for the JMS system at Lot 441 are as follows: Username: R…" at bounding box center [415, 175] width 326 height 218
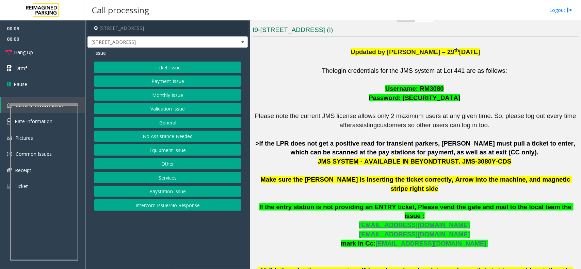
click at [182, 103] on button "Validation Issue" at bounding box center [167, 109] width 147 height 12
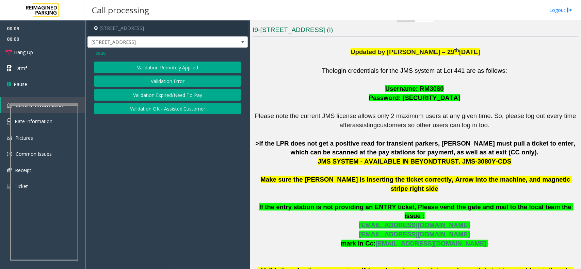
click at [165, 78] on button "Validation Error" at bounding box center [167, 82] width 147 height 12
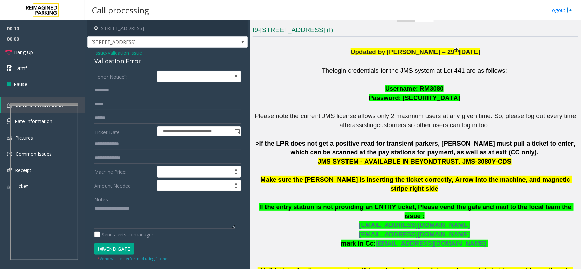
click at [120, 61] on div "Validation Error" at bounding box center [167, 60] width 147 height 9
click at [108, 213] on textarea at bounding box center [164, 216] width 141 height 26
paste textarea "**********"
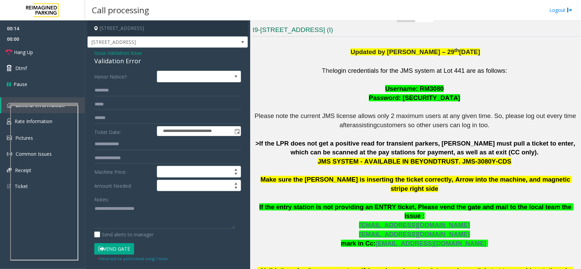
click at [148, 29] on h4 "[STREET_ADDRESS]" at bounding box center [167, 28] width 160 height 16
drag, startPoint x: 148, startPoint y: 29, endPoint x: 169, endPoint y: 28, distance: 20.8
click at [169, 28] on h4 "[STREET_ADDRESS]" at bounding box center [167, 28] width 160 height 16
click at [110, 225] on textarea at bounding box center [164, 216] width 141 height 26
type textarea "**********"
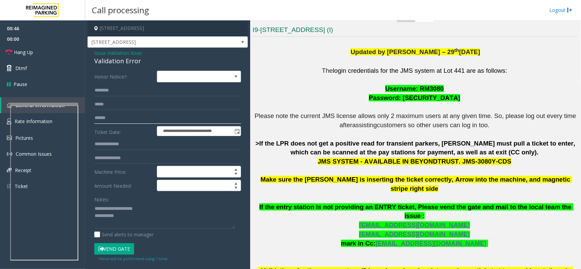
click at [171, 113] on input "text" at bounding box center [167, 118] width 147 height 12
paste input "*******"
type input "*******"
click at [136, 99] on input "text" at bounding box center [167, 105] width 147 height 12
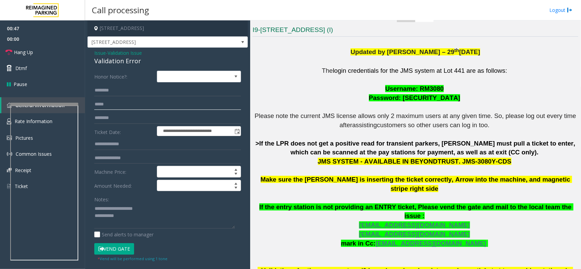
paste input "*******"
type input "*******"
click at [135, 114] on input "*******" at bounding box center [167, 118] width 147 height 12
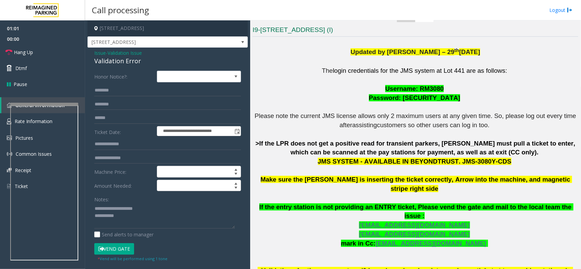
click at [338, 61] on p at bounding box center [415, 61] width 326 height 9
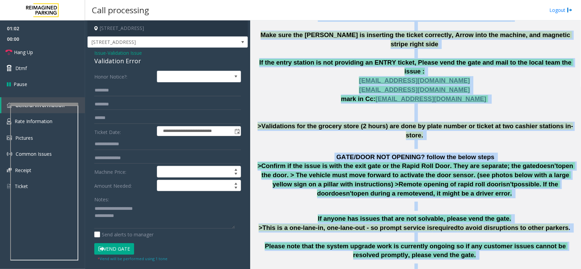
scroll to position [417, 0]
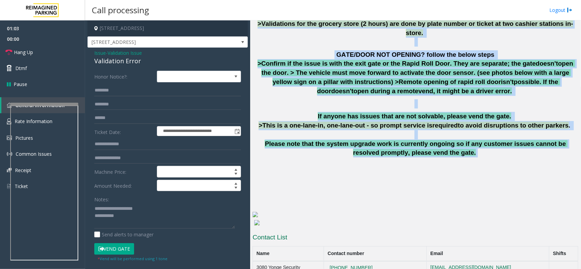
drag, startPoint x: 338, startPoint y: 61, endPoint x: 441, endPoint y: 125, distance: 121.5
click at [441, 140] on span "Please note that the system upgrade work is currently ongoing so if any custome…" at bounding box center [416, 148] width 303 height 16
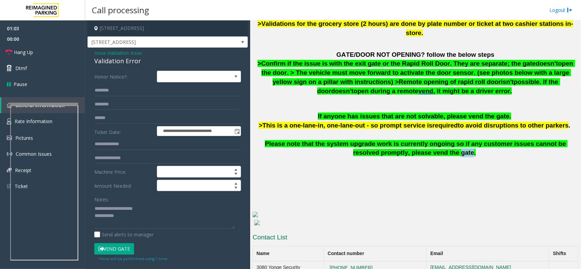
click at [441, 140] on span "Please note that the system upgrade work is currently ongoing so if any custome…" at bounding box center [416, 148] width 303 height 16
click at [442, 140] on span "Please note that the system upgrade work is currently ongoing so if any custome…" at bounding box center [416, 148] width 303 height 16
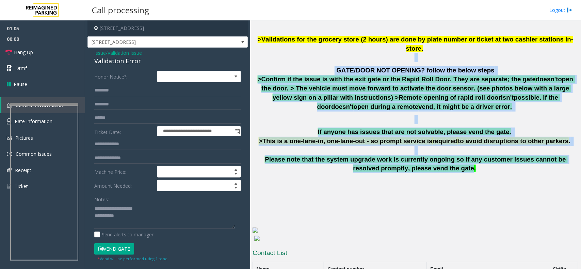
drag, startPoint x: 442, startPoint y: 124, endPoint x: 318, endPoint y: 28, distance: 156.5
click at [318, 28] on div "The login credentials for the JMS system at Lot 441 are as follows: Username: R…" at bounding box center [415, 13] width 326 height 374
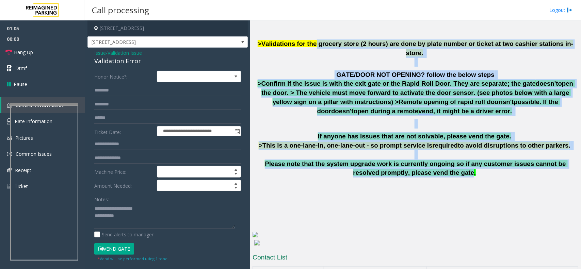
click at [318, 40] on span ">Validations for the grocery store (2 hours) are done by plate number or ticket…" at bounding box center [415, 48] width 315 height 16
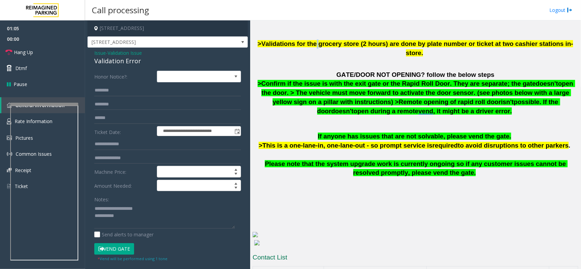
click at [318, 40] on span ">Validations for the grocery store (2 hours) are done by plate number or ticket…" at bounding box center [415, 48] width 315 height 16
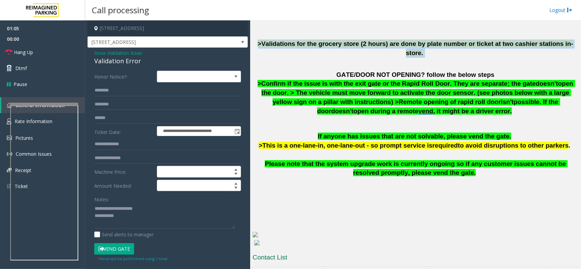
click at [318, 40] on span ">Validations for the grocery store (2 hours) are done by plate number or ticket…" at bounding box center [415, 48] width 315 height 16
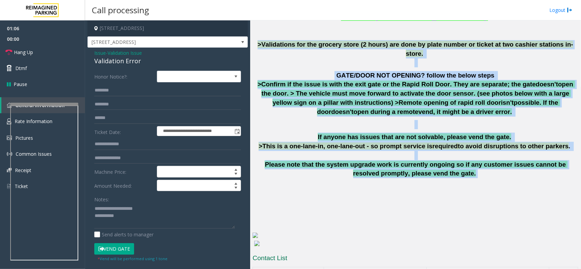
drag, startPoint x: 318, startPoint y: 28, endPoint x: 461, endPoint y: 147, distance: 186.0
click at [461, 147] on div "The login credentials for the JMS system at Lot 441 are as follows: Username: R…" at bounding box center [415, 18] width 326 height 374
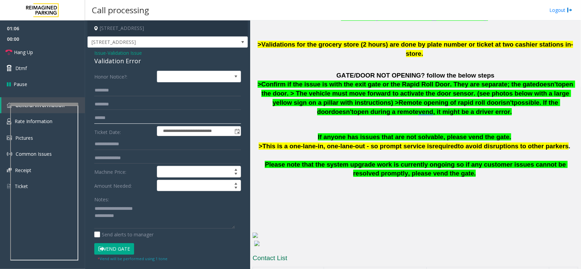
click at [107, 121] on input "text" at bounding box center [167, 118] width 147 height 12
type input "********"
click at [143, 31] on h4 "[STREET_ADDRESS]" at bounding box center [167, 28] width 160 height 16
drag, startPoint x: 143, startPoint y: 31, endPoint x: 170, endPoint y: 26, distance: 27.6
click at [170, 26] on h4 "[STREET_ADDRESS]" at bounding box center [167, 28] width 160 height 16
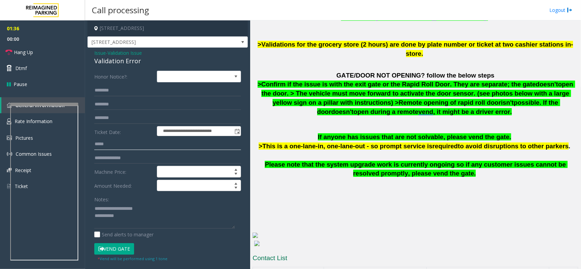
click at [134, 148] on input "*****" at bounding box center [167, 144] width 147 height 12
type input "*********"
click at [121, 257] on small "* Vend will be performed using 1 tone" at bounding box center [133, 258] width 70 height 5
click at [122, 249] on button "Vend Gate" at bounding box center [114, 249] width 40 height 12
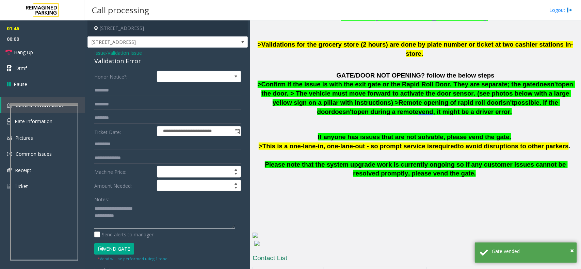
click at [152, 224] on textarea at bounding box center [164, 216] width 141 height 26
paste textarea "**********"
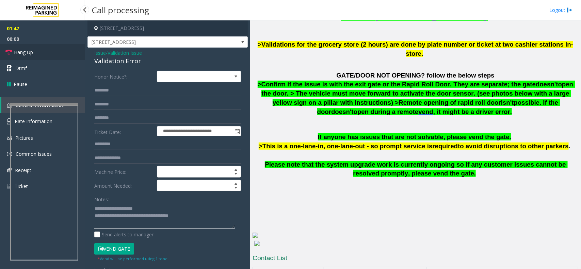
type textarea "**********"
click at [61, 55] on link "Hang Up" at bounding box center [42, 52] width 85 height 16
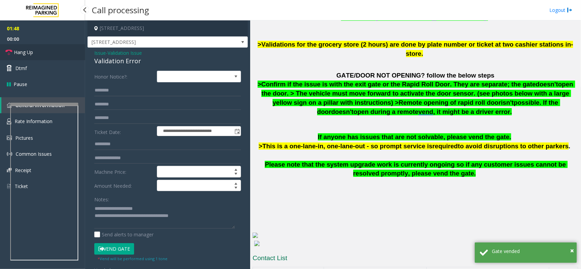
click at [61, 55] on link "Hang Up" at bounding box center [42, 52] width 85 height 16
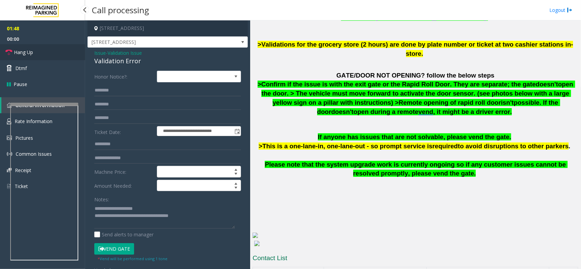
click at [61, 55] on link "Hang Up" at bounding box center [42, 52] width 85 height 16
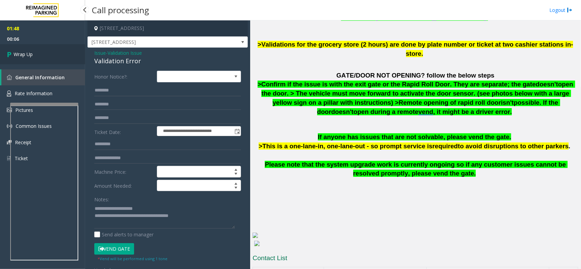
click at [54, 52] on link "Wrap Up" at bounding box center [42, 54] width 85 height 20
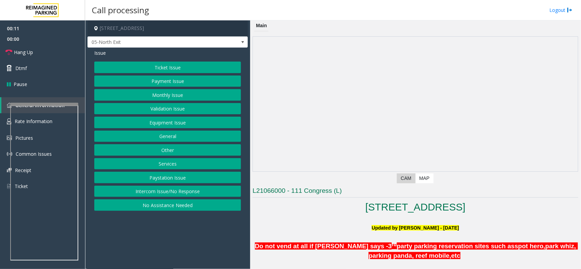
scroll to position [2, 0]
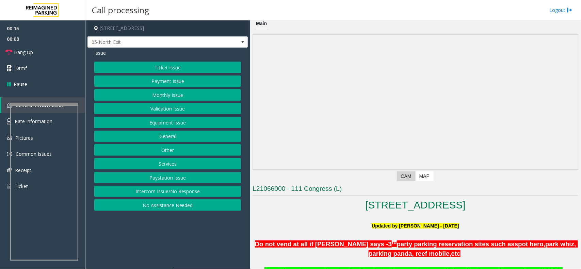
click at [158, 81] on button "Payment Issue" at bounding box center [167, 82] width 147 height 12
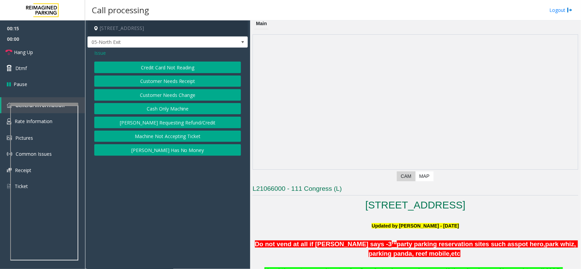
drag, startPoint x: 158, startPoint y: 81, endPoint x: 155, endPoint y: 63, distance: 17.8
click at [155, 63] on button "Credit Card Not Reading" at bounding box center [167, 68] width 147 height 12
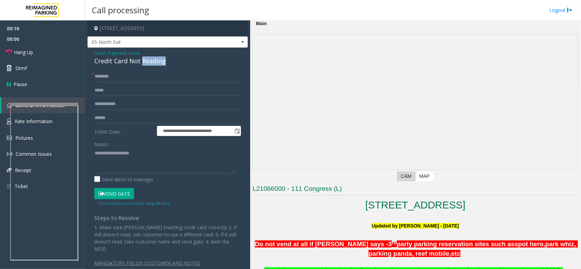
click at [155, 63] on div "Credit Card Not Reading" at bounding box center [167, 60] width 147 height 9
click at [155, 60] on div "Credit Card Not Reading" at bounding box center [167, 60] width 147 height 9
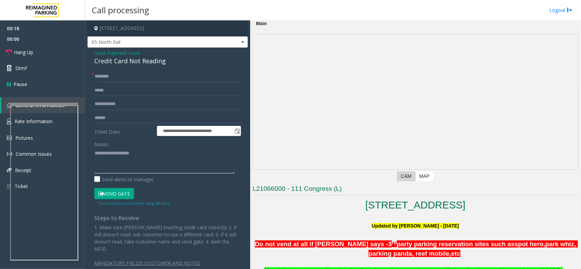
click at [165, 164] on textarea at bounding box center [164, 161] width 141 height 26
paste textarea "**********"
click at [106, 163] on textarea at bounding box center [164, 161] width 141 height 26
paste textarea "**********"
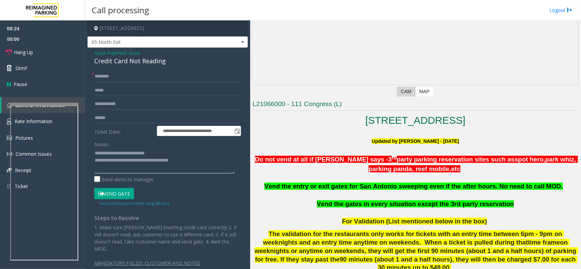
scroll to position [87, 0]
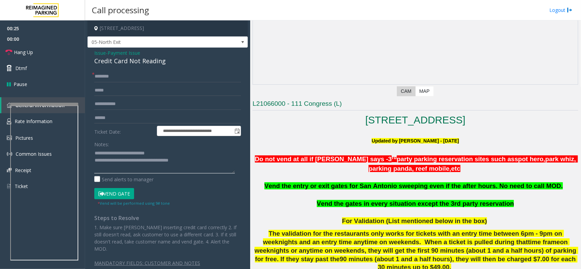
type textarea "**********"
click at [279, 108] on h3 "L21066000 - 111 Congress (L)" at bounding box center [415, 104] width 326 height 11
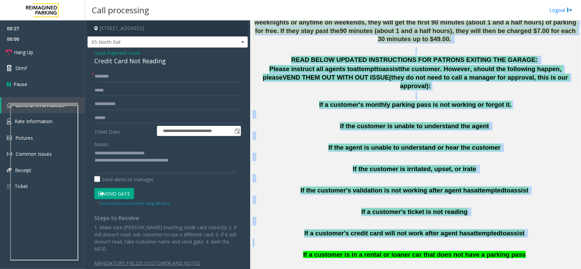
scroll to position [342, 0]
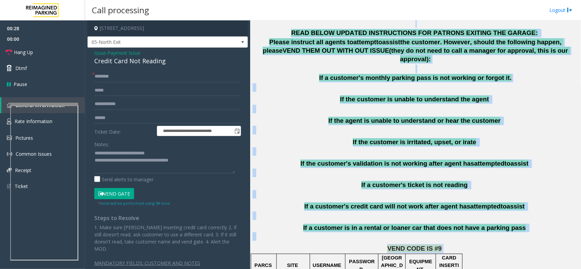
drag, startPoint x: 279, startPoint y: 108, endPoint x: 440, endPoint y: 230, distance: 201.8
click at [440, 244] on p "VEND CODE IS #9" at bounding box center [415, 248] width 326 height 9
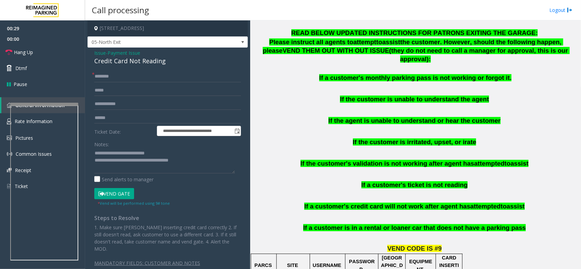
click at [440, 244] on p "VEND CODE IS #9" at bounding box center [415, 248] width 326 height 9
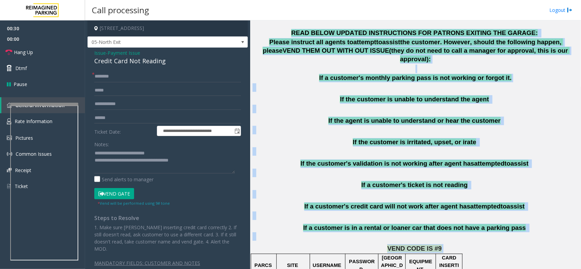
drag, startPoint x: 440, startPoint y: 230, endPoint x: 384, endPoint y: 29, distance: 208.4
click at [384, 29] on p "READ BELOW UPDATED INSTRUCTIONS FOR PATRONS EXITING THE GARAGE:" at bounding box center [415, 33] width 326 height 9
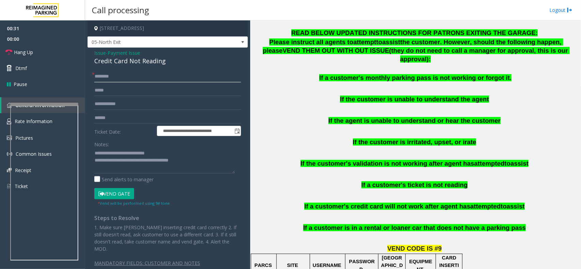
click at [169, 79] on input "text" at bounding box center [167, 77] width 147 height 12
click at [148, 71] on input "text" at bounding box center [167, 77] width 147 height 12
drag, startPoint x: 108, startPoint y: 75, endPoint x: 110, endPoint y: 82, distance: 7.4
drag, startPoint x: 110, startPoint y: 82, endPoint x: 108, endPoint y: 78, distance: 4.6
click at [108, 78] on input "********" at bounding box center [167, 77] width 147 height 12
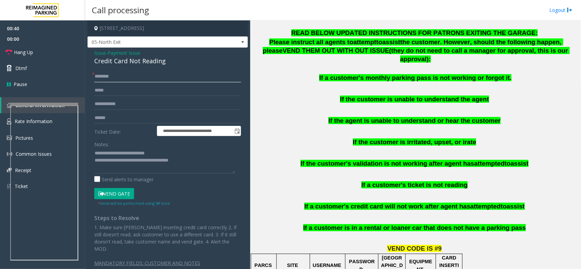
click at [109, 77] on input "*******" at bounding box center [167, 77] width 147 height 12
paste input "text"
type input "********"
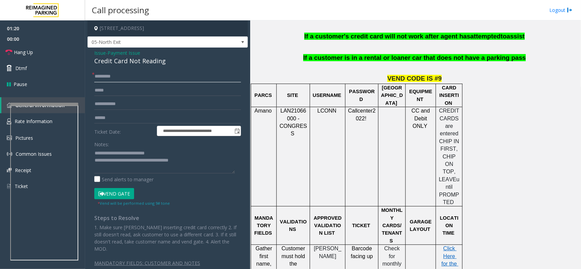
scroll to position [470, 0]
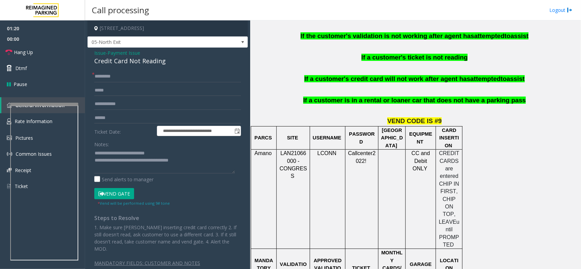
click at [385, 84] on p at bounding box center [415, 88] width 326 height 9
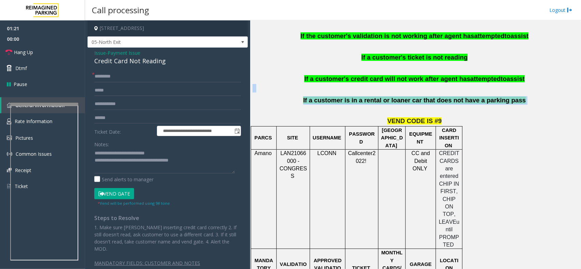
drag, startPoint x: 385, startPoint y: 71, endPoint x: 424, endPoint y: 79, distance: 39.9
click at [424, 79] on div "READ BELOW UPDATED INSTRUCTIONS FOR PATRONS EXITING THE GARAGE: Please instruct…" at bounding box center [415, 7] width 326 height 212
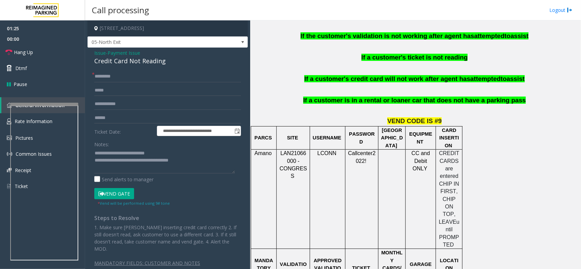
click at [392, 75] on p "If a customer's credit card will not work after agent has attempted to assist" at bounding box center [415, 79] width 326 height 9
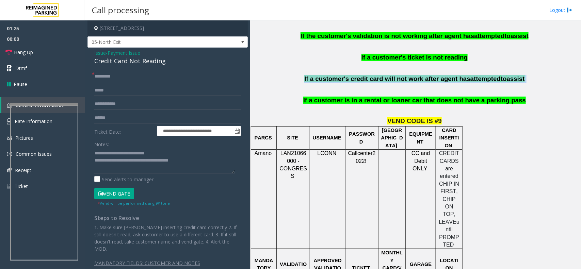
click at [392, 75] on p "If a customer's credit card will not work after agent has attempted to assist" at bounding box center [415, 79] width 326 height 9
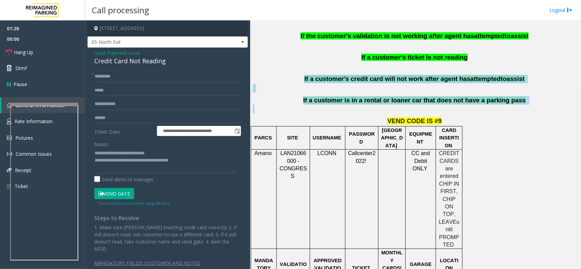
drag, startPoint x: 392, startPoint y: 66, endPoint x: 429, endPoint y: 96, distance: 47.7
click at [429, 96] on div "READ BELOW UPDATED INSTRUCTIONS FOR PATRONS EXITING THE GARAGE: Please instruct…" at bounding box center [415, 7] width 326 height 212
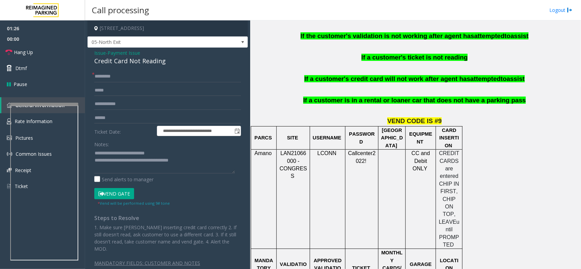
click at [433, 117] on span "VEND CODE IS #9" at bounding box center [414, 120] width 54 height 7
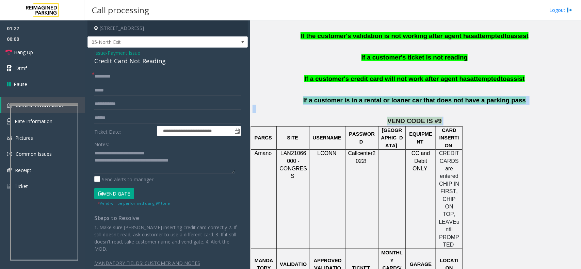
drag, startPoint x: 433, startPoint y: 104, endPoint x: 348, endPoint y: 80, distance: 88.1
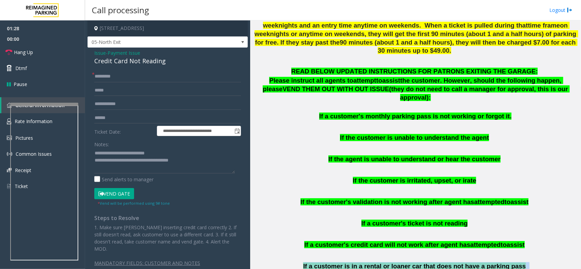
scroll to position [300, 0]
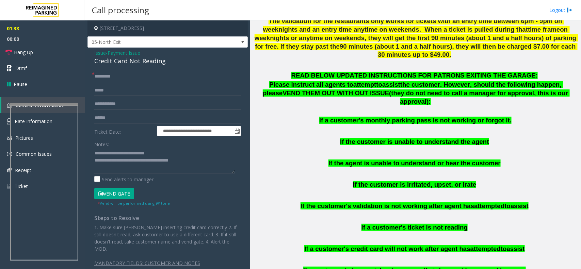
click at [318, 138] on p "If the customer is unable to understand the agent" at bounding box center [415, 142] width 326 height 9
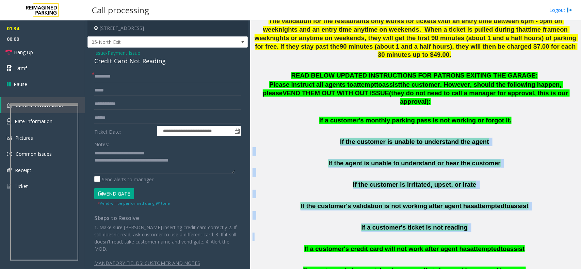
drag, startPoint x: 318, startPoint y: 128, endPoint x: 502, endPoint y: 220, distance: 205.4
click at [502, 220] on div "READ BELOW UPDATED INSTRUCTIONS FOR PATRONS EXITING THE GARAGE: Please instruct…" at bounding box center [415, 177] width 326 height 212
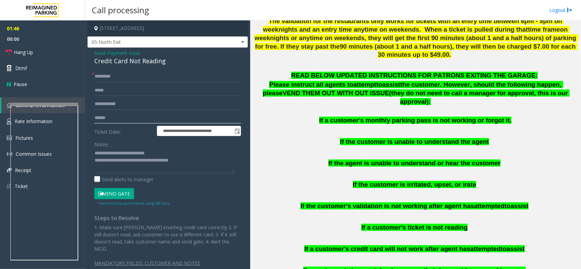
click at [115, 118] on input "text" at bounding box center [167, 118] width 147 height 12
type input "******"
click at [94, 188] on button "Vend Gate" at bounding box center [114, 194] width 40 height 12
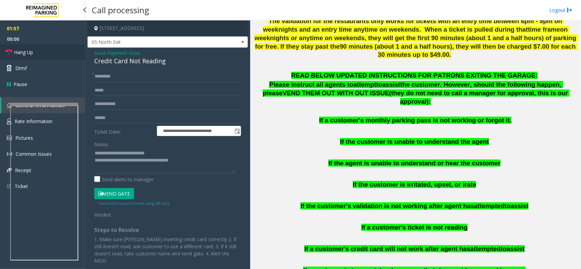
click at [24, 52] on span "Hang Up" at bounding box center [23, 52] width 19 height 7
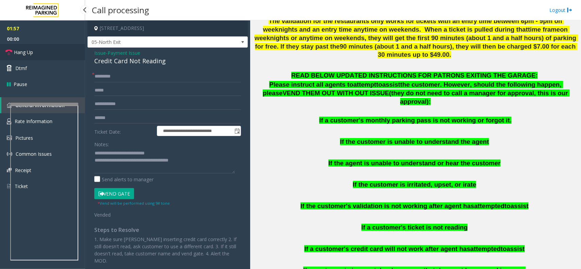
click at [24, 52] on span "Hang Up" at bounding box center [23, 52] width 19 height 7
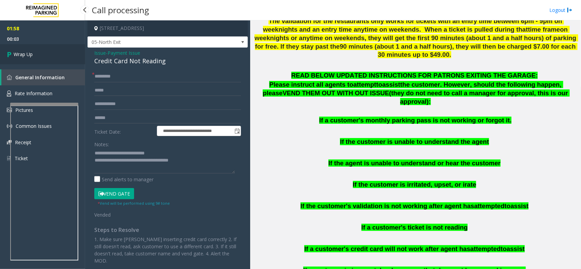
click at [24, 52] on span "Wrap Up" at bounding box center [23, 54] width 19 height 7
